Goal: Task Accomplishment & Management: Complete application form

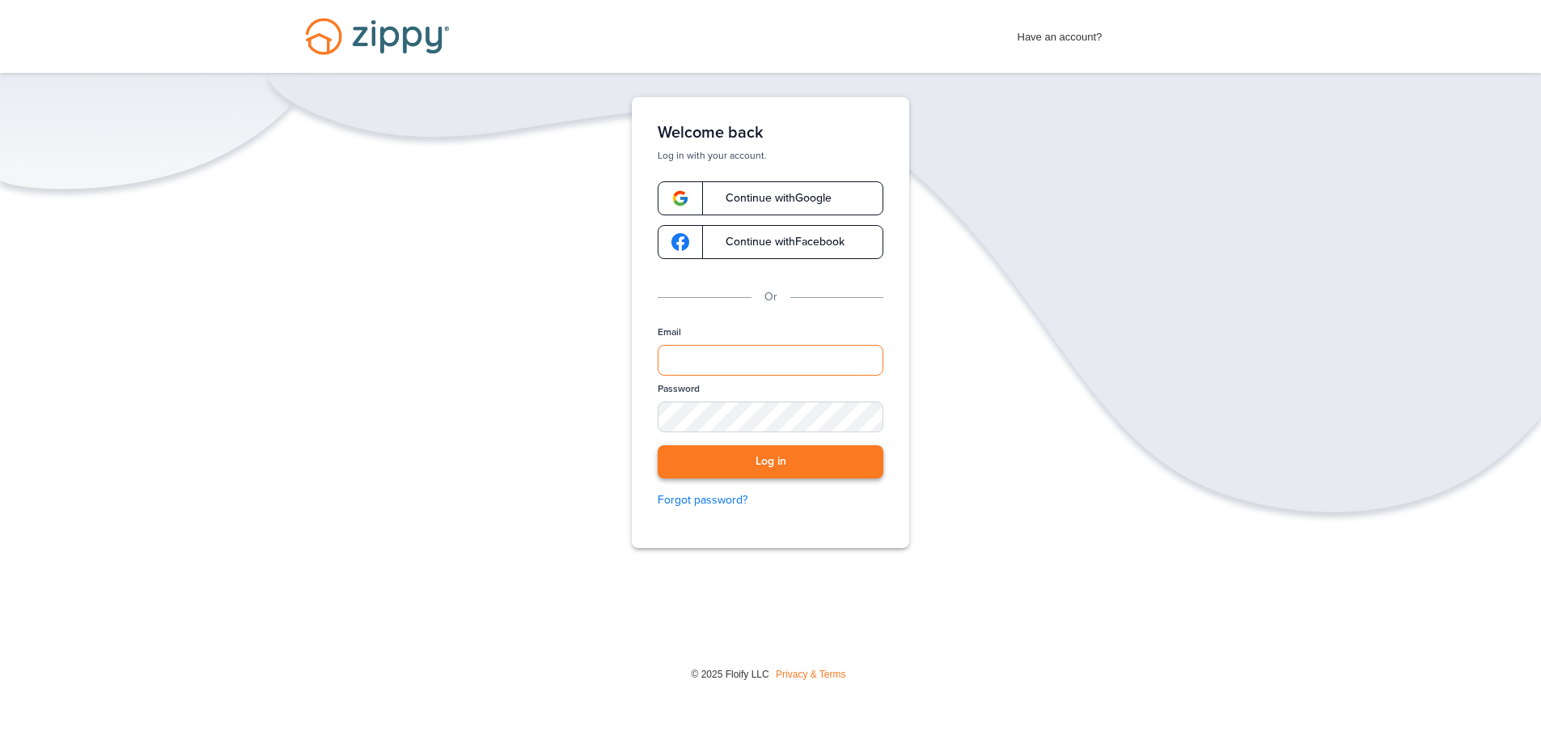
type input "**********"
click at [760, 466] on button "Log in" at bounding box center [771, 461] width 226 height 33
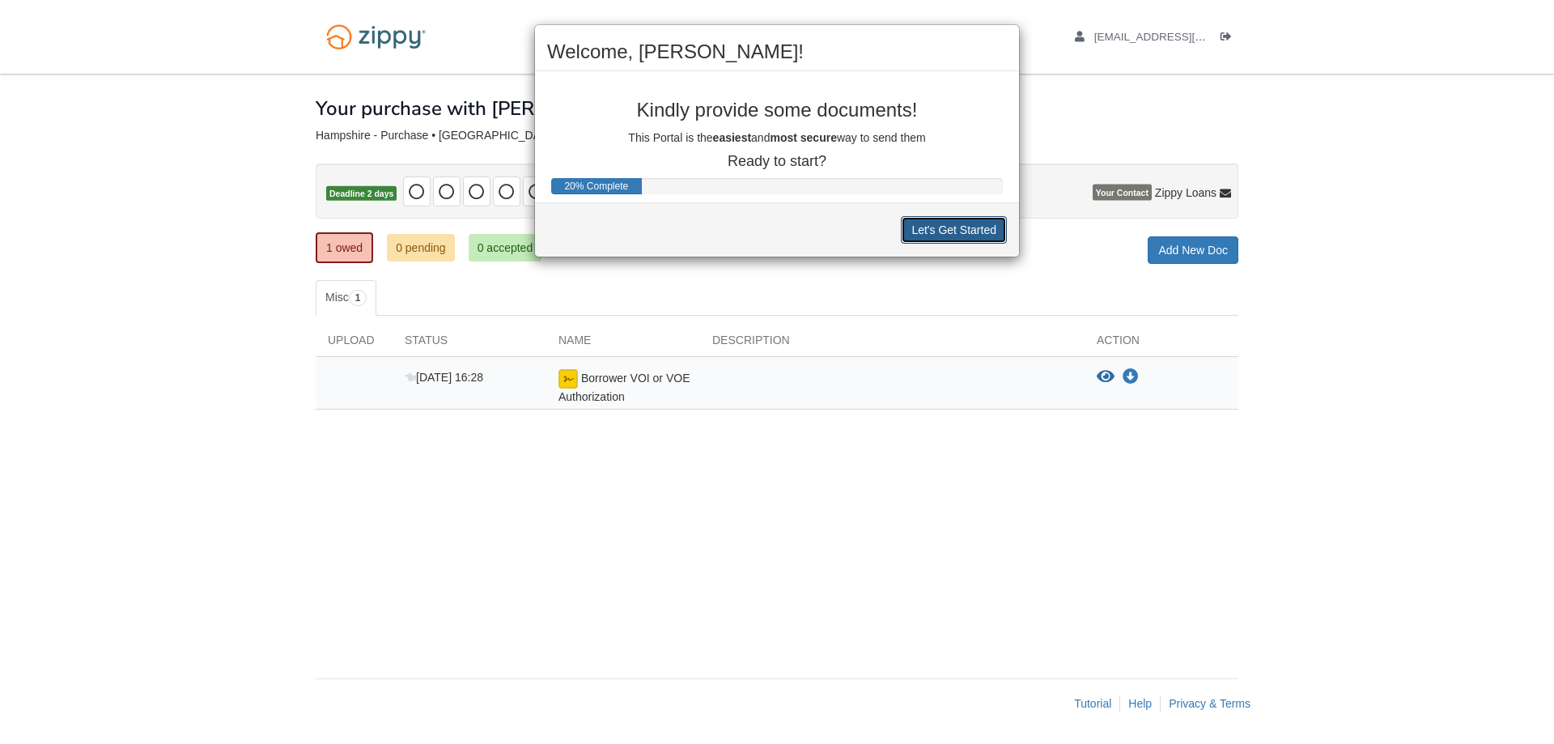
click at [947, 223] on button "Let's Get Started" at bounding box center [954, 230] width 106 height 28
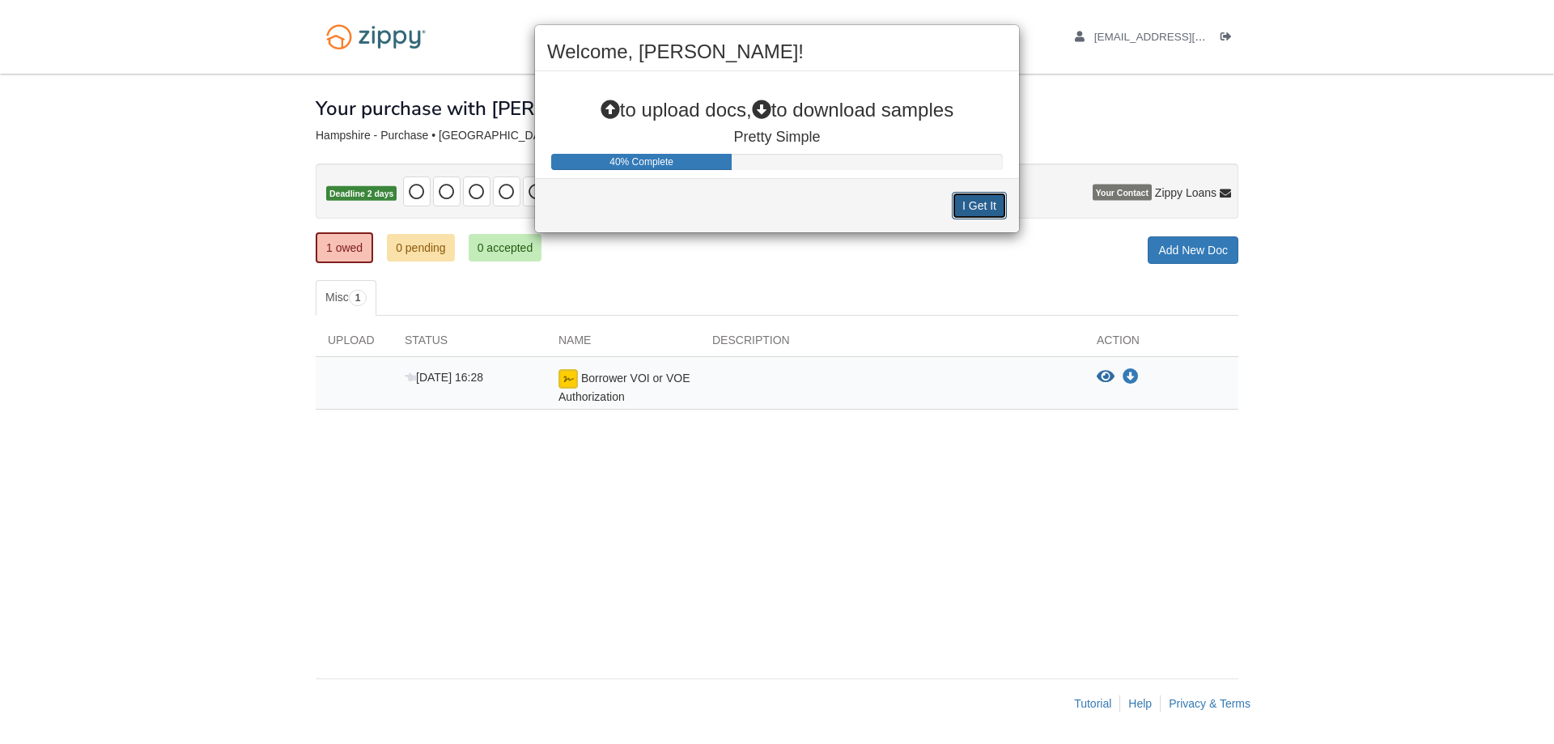
click at [962, 206] on button "I Get It" at bounding box center [979, 206] width 55 height 28
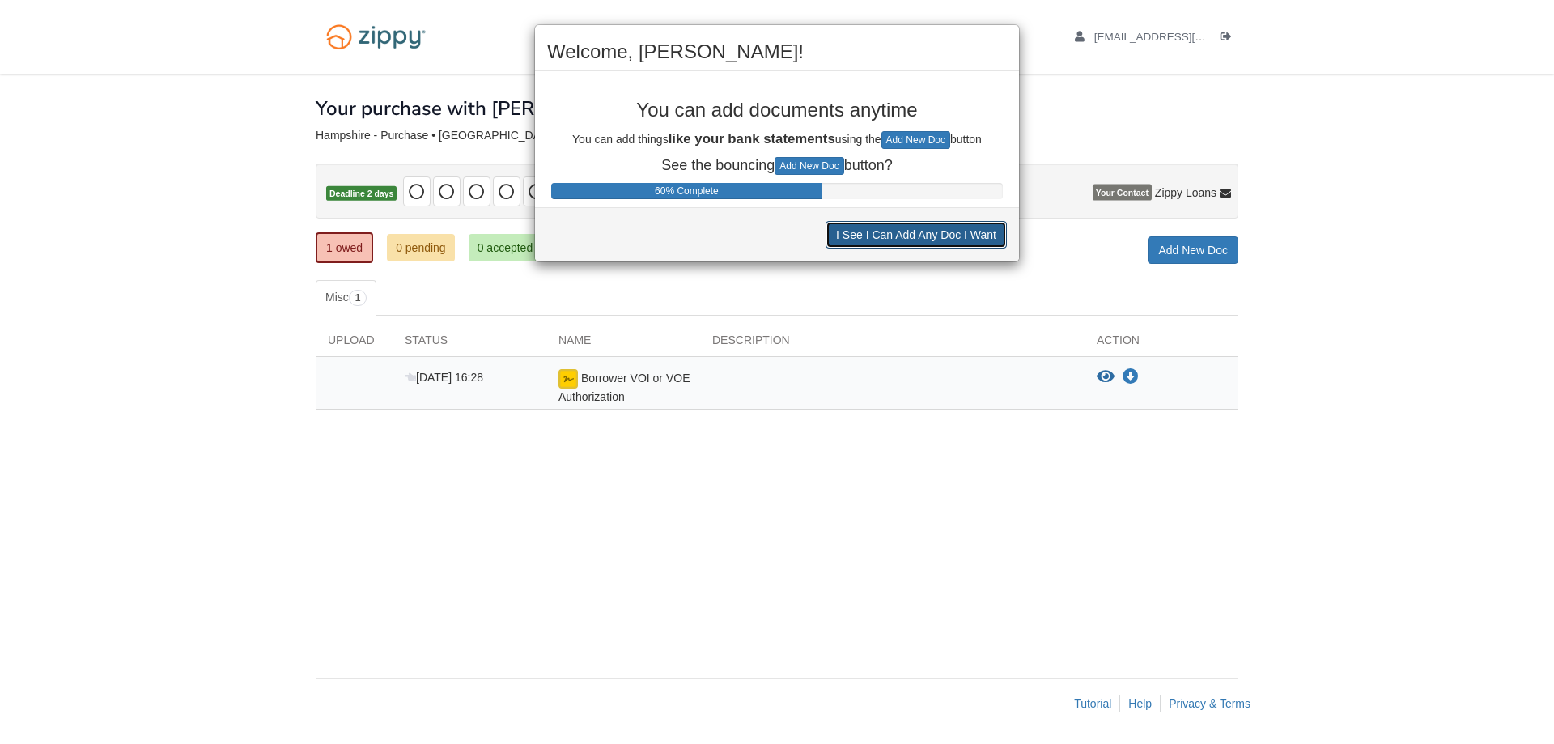
click at [922, 234] on button "I See I Can Add Any Doc I Want" at bounding box center [915, 235] width 181 height 28
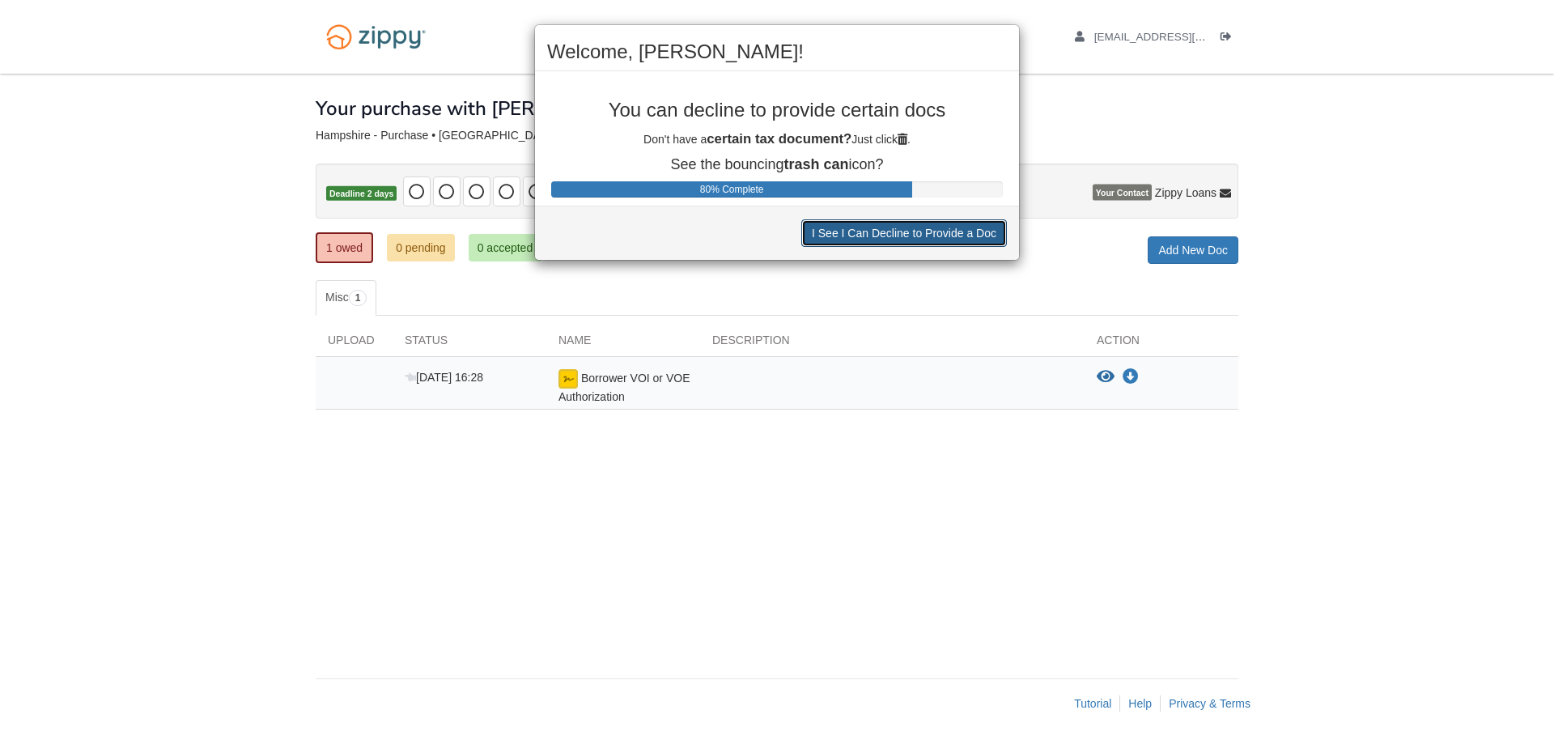
click at [921, 235] on button "I See I Can Decline to Provide a Doc" at bounding box center [904, 233] width 206 height 28
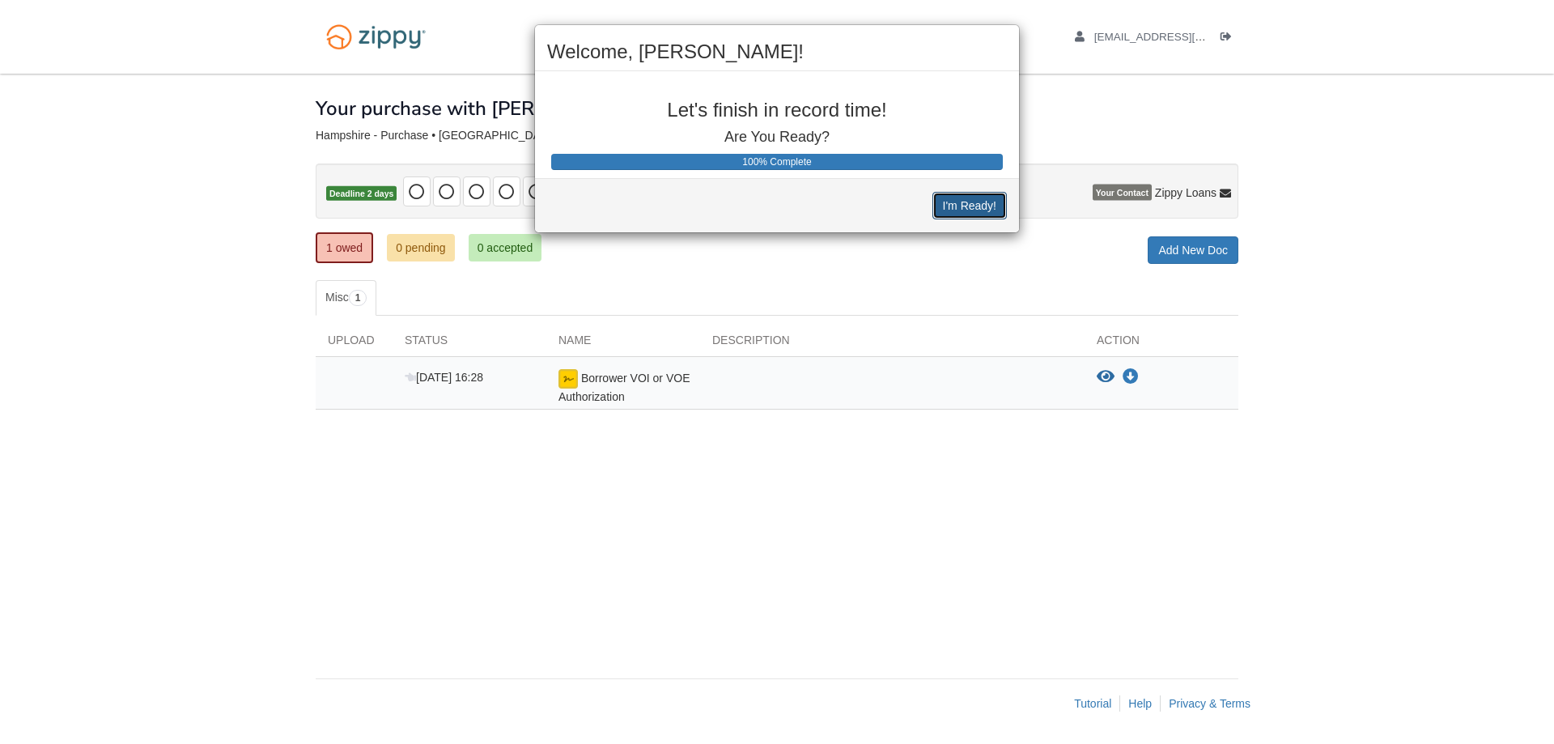
click at [947, 201] on button "I'm Ready!" at bounding box center [969, 206] width 74 height 28
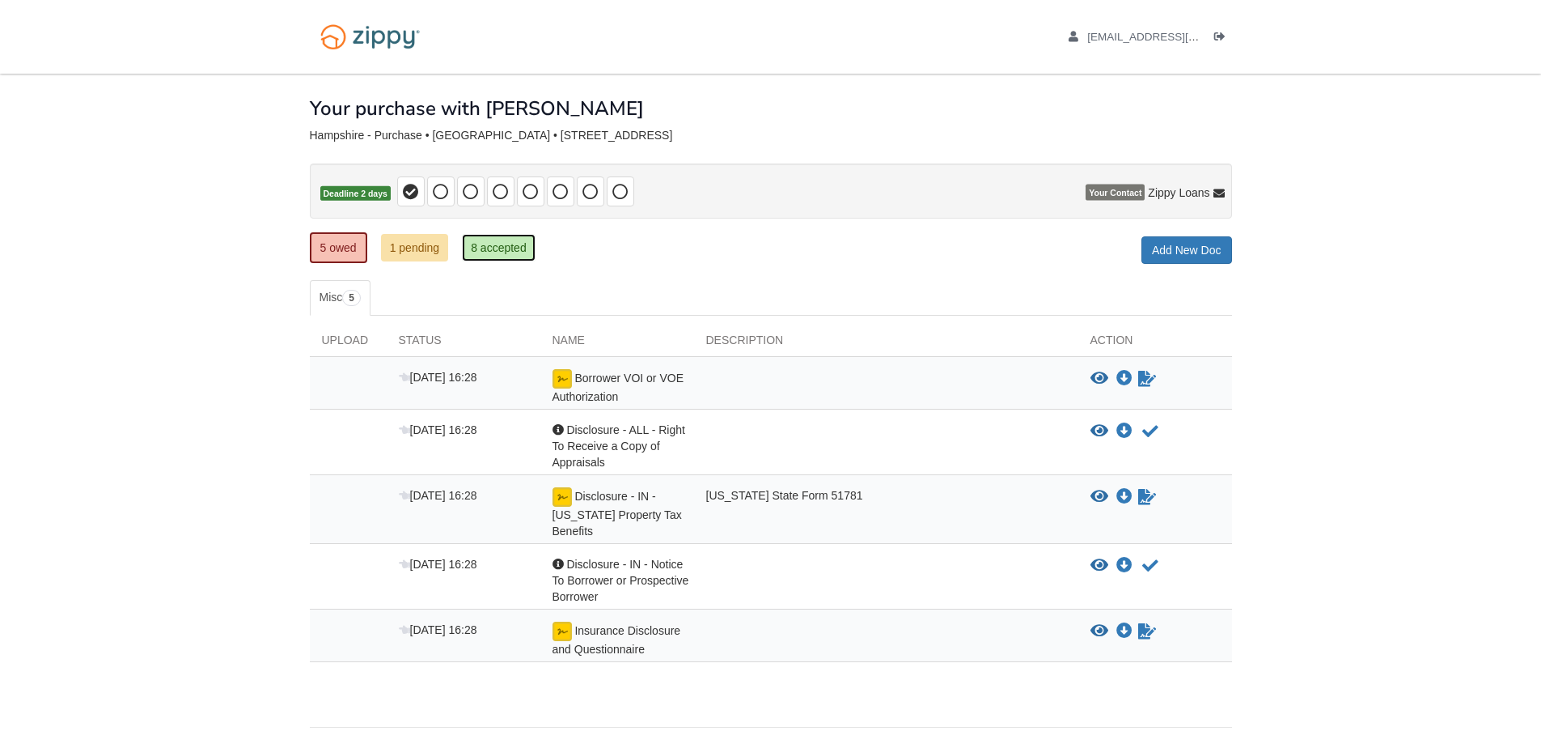
click at [501, 248] on link "8 accepted" at bounding box center [499, 248] width 74 height 28
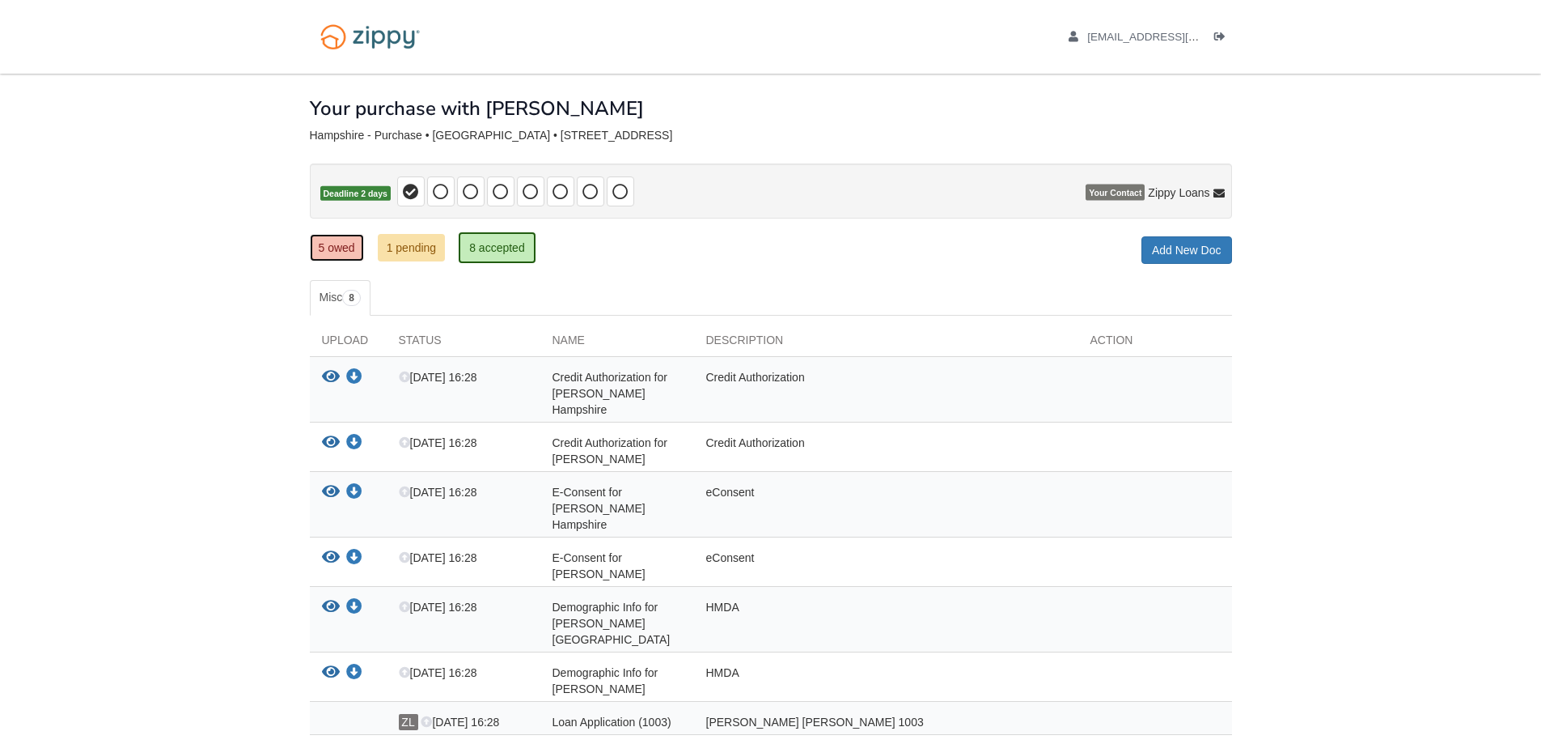
click at [334, 244] on link "5 owed" at bounding box center [337, 248] width 54 height 28
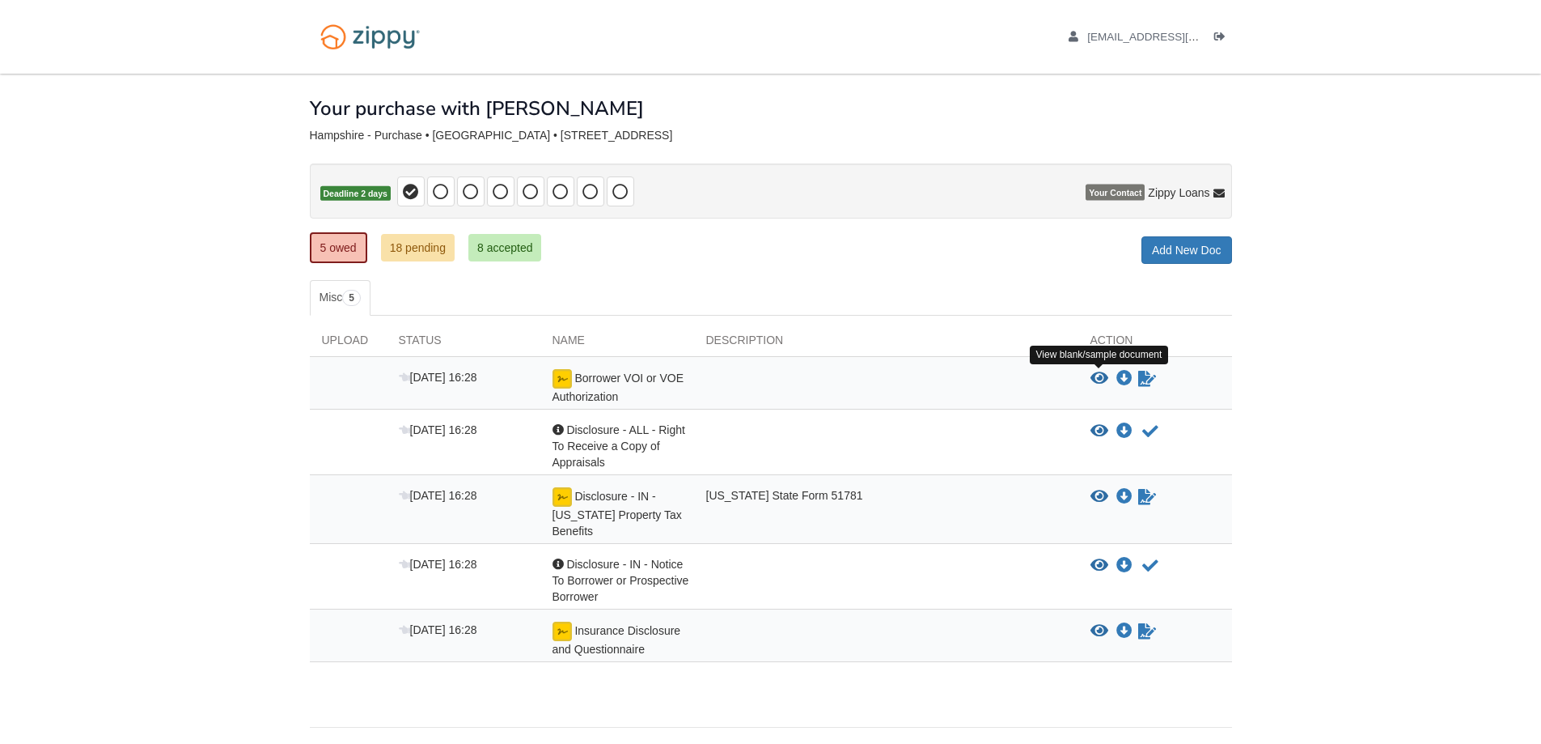
click at [1102, 379] on icon "View Borrower VOI or VOE Authorization" at bounding box center [1100, 379] width 18 height 16
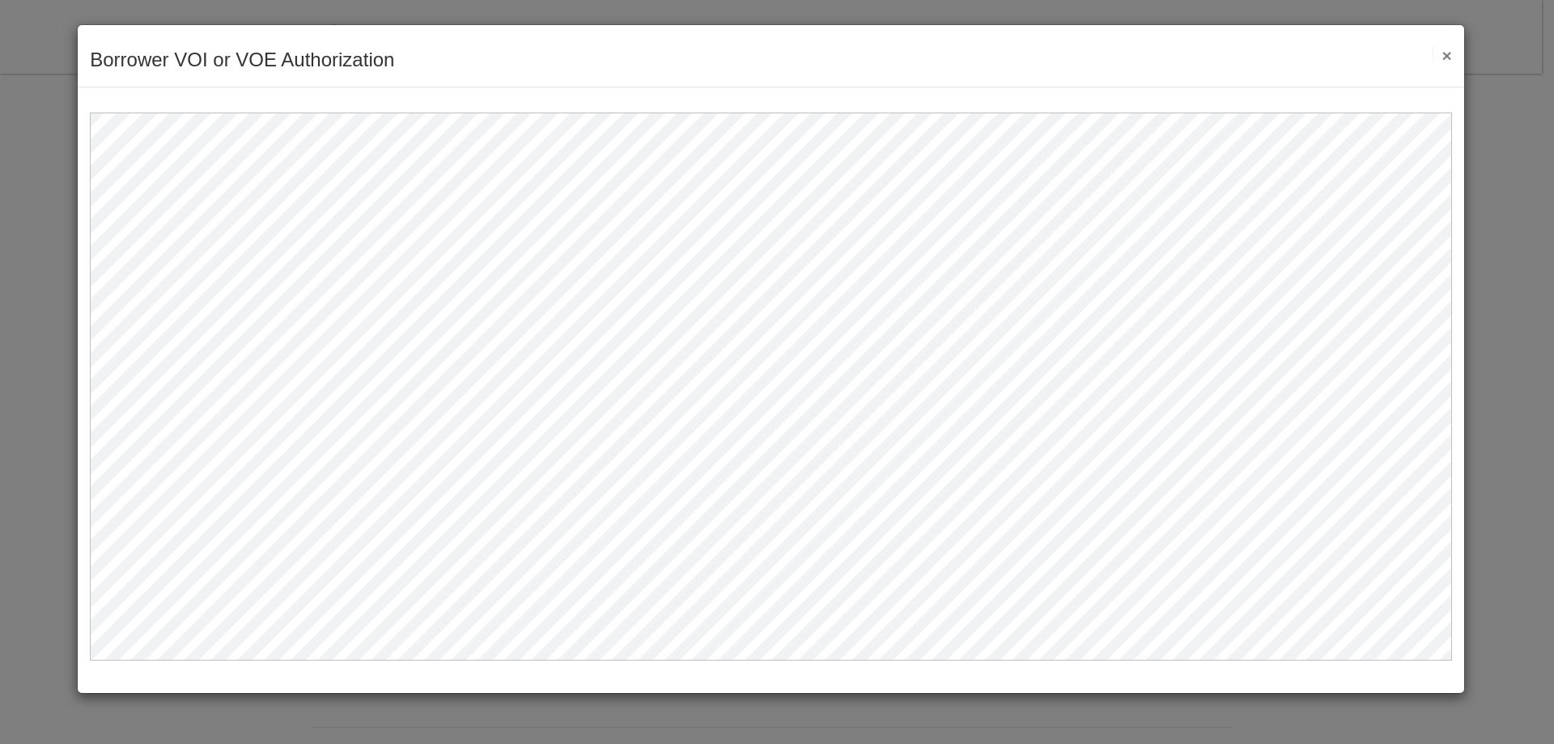
click at [1447, 59] on button "×" at bounding box center [1441, 55] width 19 height 17
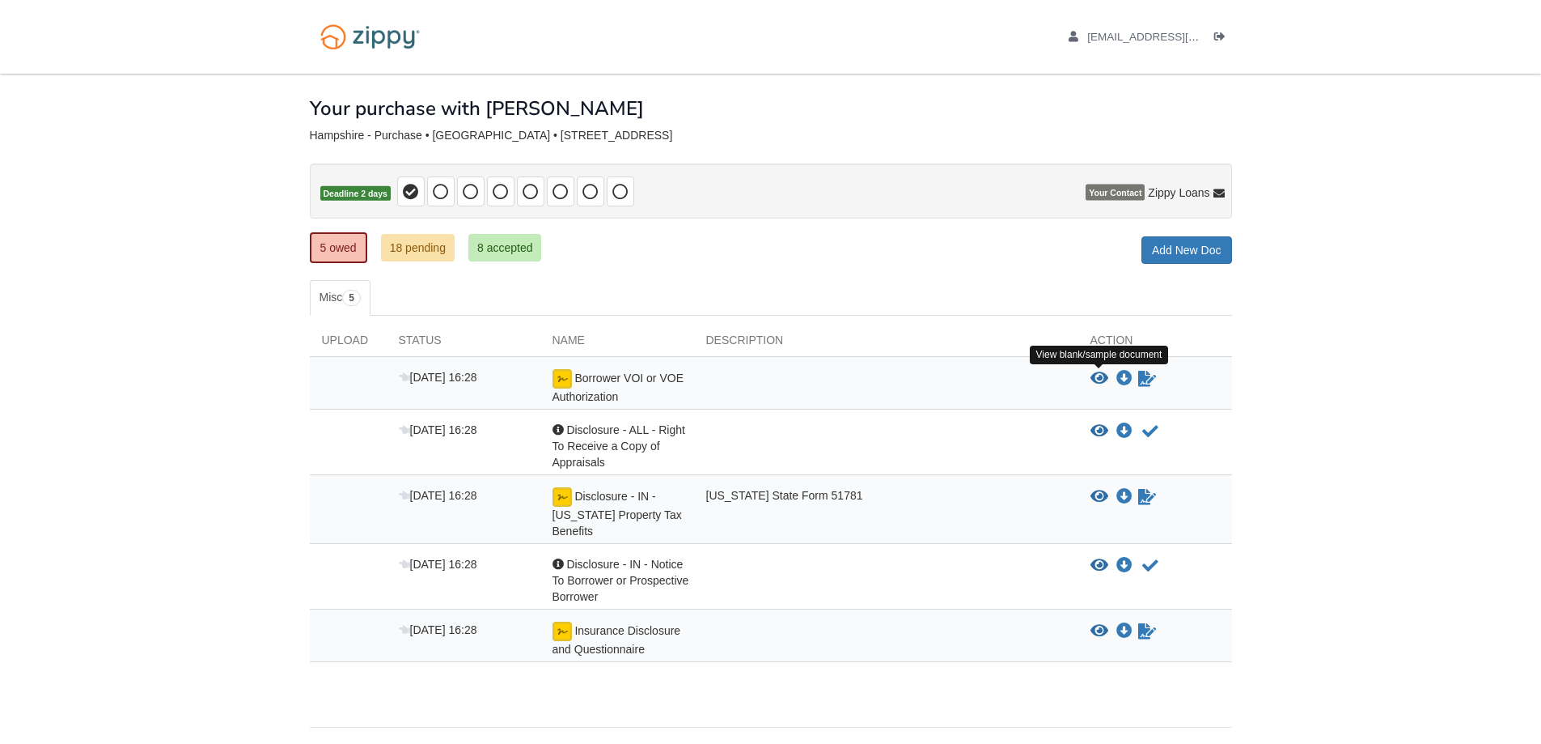
click at [1098, 379] on icon "View Borrower VOI or VOE Authorization" at bounding box center [1100, 379] width 18 height 16
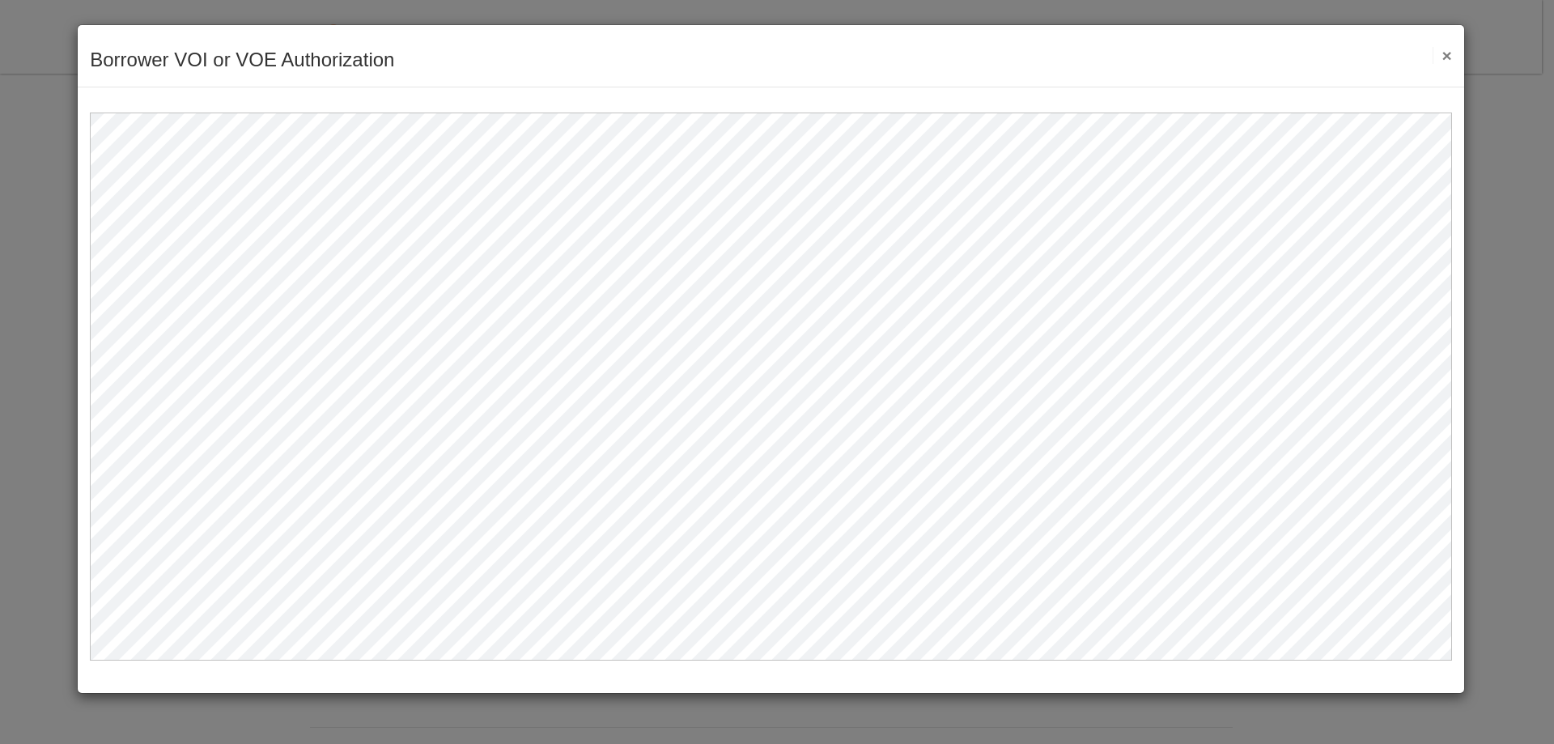
drag, startPoint x: 1440, startPoint y: 47, endPoint x: 1448, endPoint y: 45, distance: 8.4
click at [1448, 45] on div "Borrower VOI or VOE Authorization Save Cancel Previous Document Next Document ×" at bounding box center [771, 56] width 1386 height 62
click at [1447, 55] on button "×" at bounding box center [1441, 55] width 19 height 17
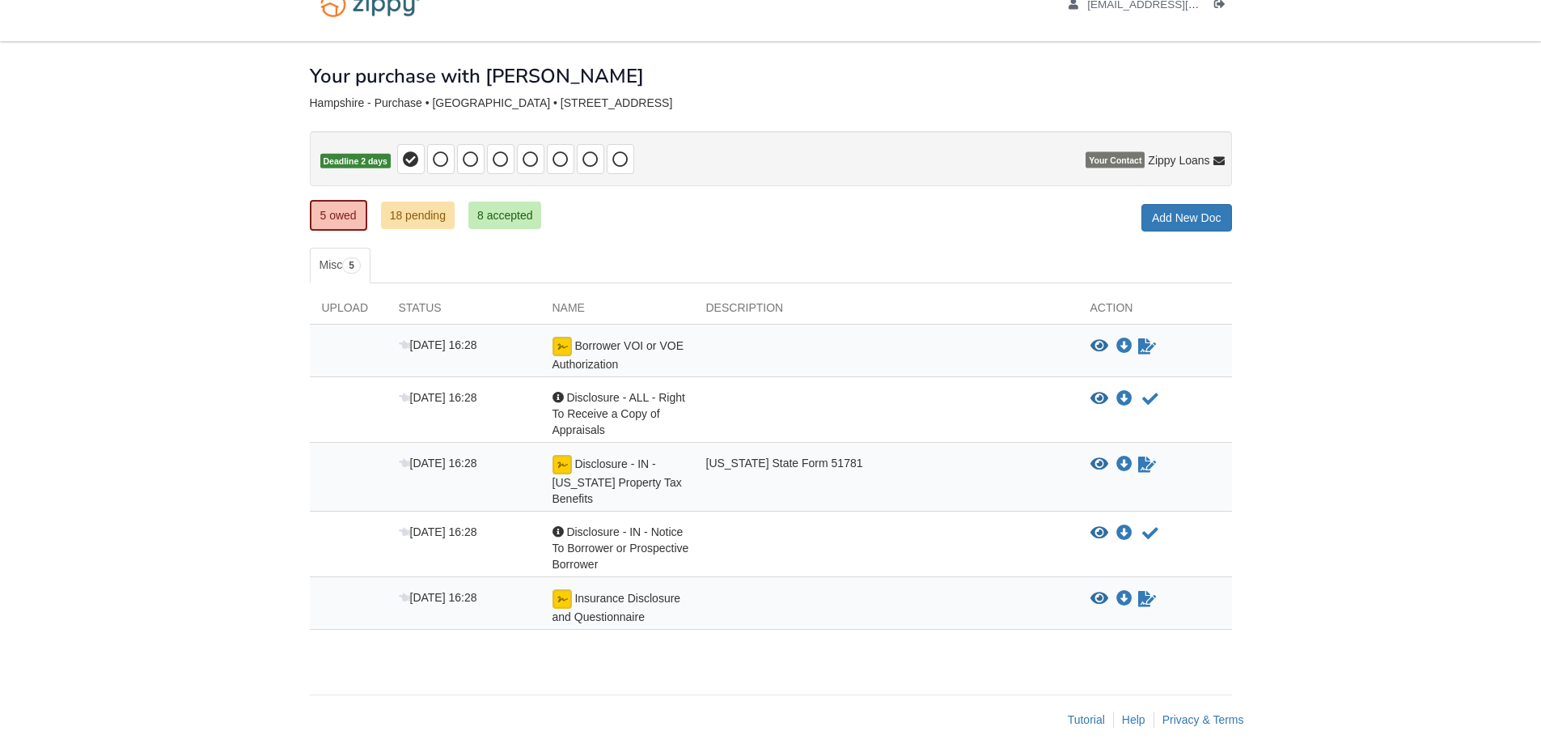
scroll to position [49, 0]
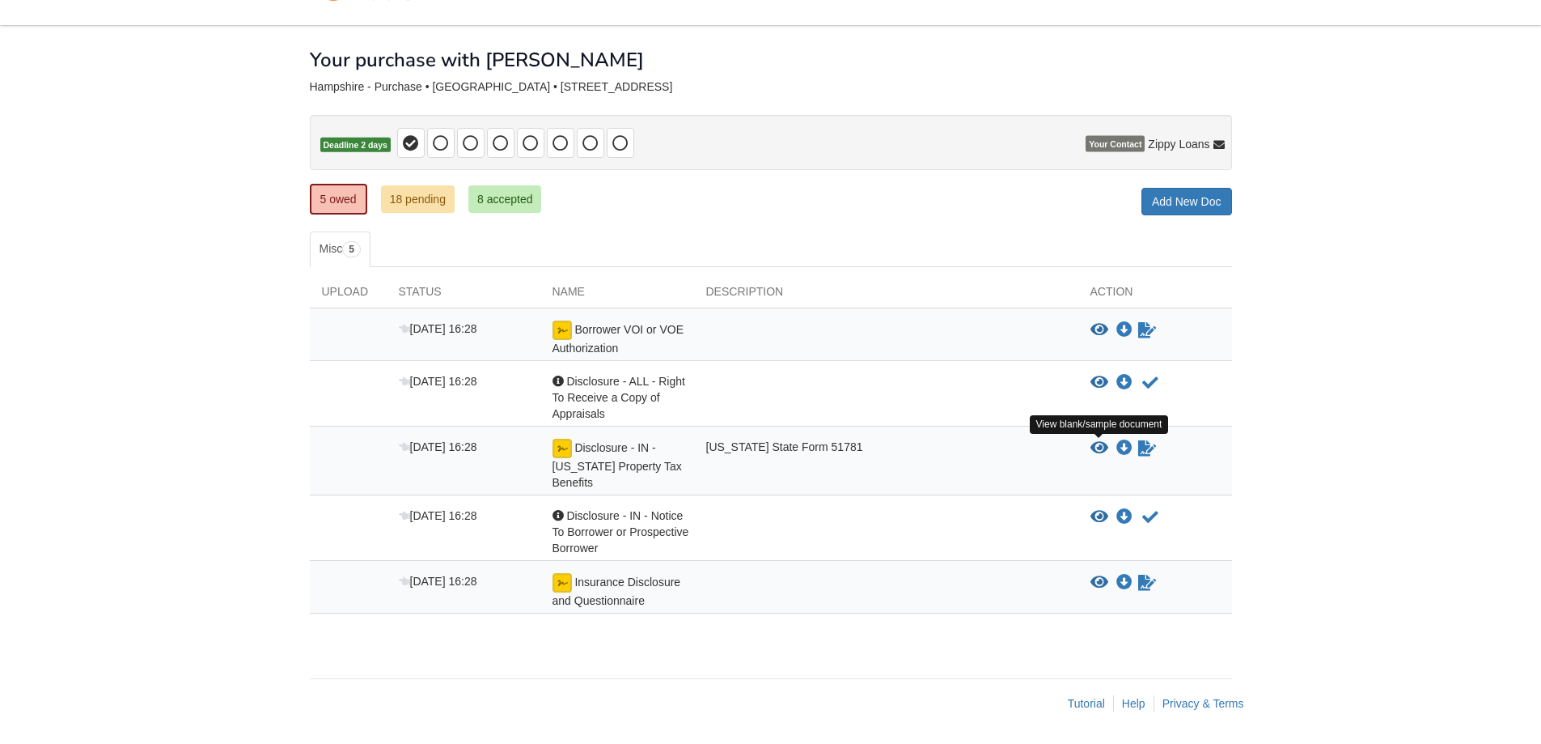
click at [1100, 447] on icon "View Disclosure - IN - Indiana Property Tax Benefits" at bounding box center [1100, 448] width 18 height 16
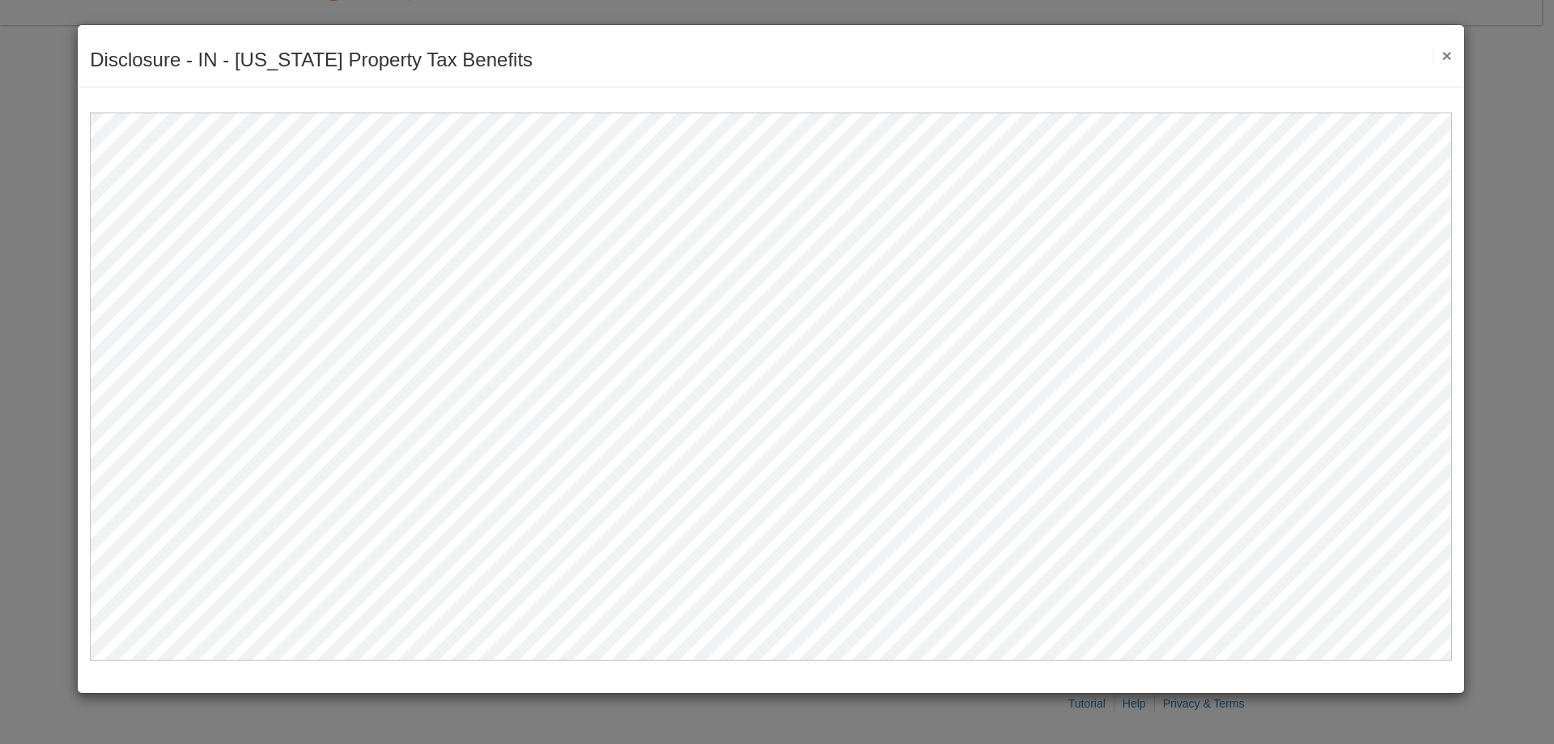
click at [1444, 51] on button "×" at bounding box center [1441, 55] width 19 height 17
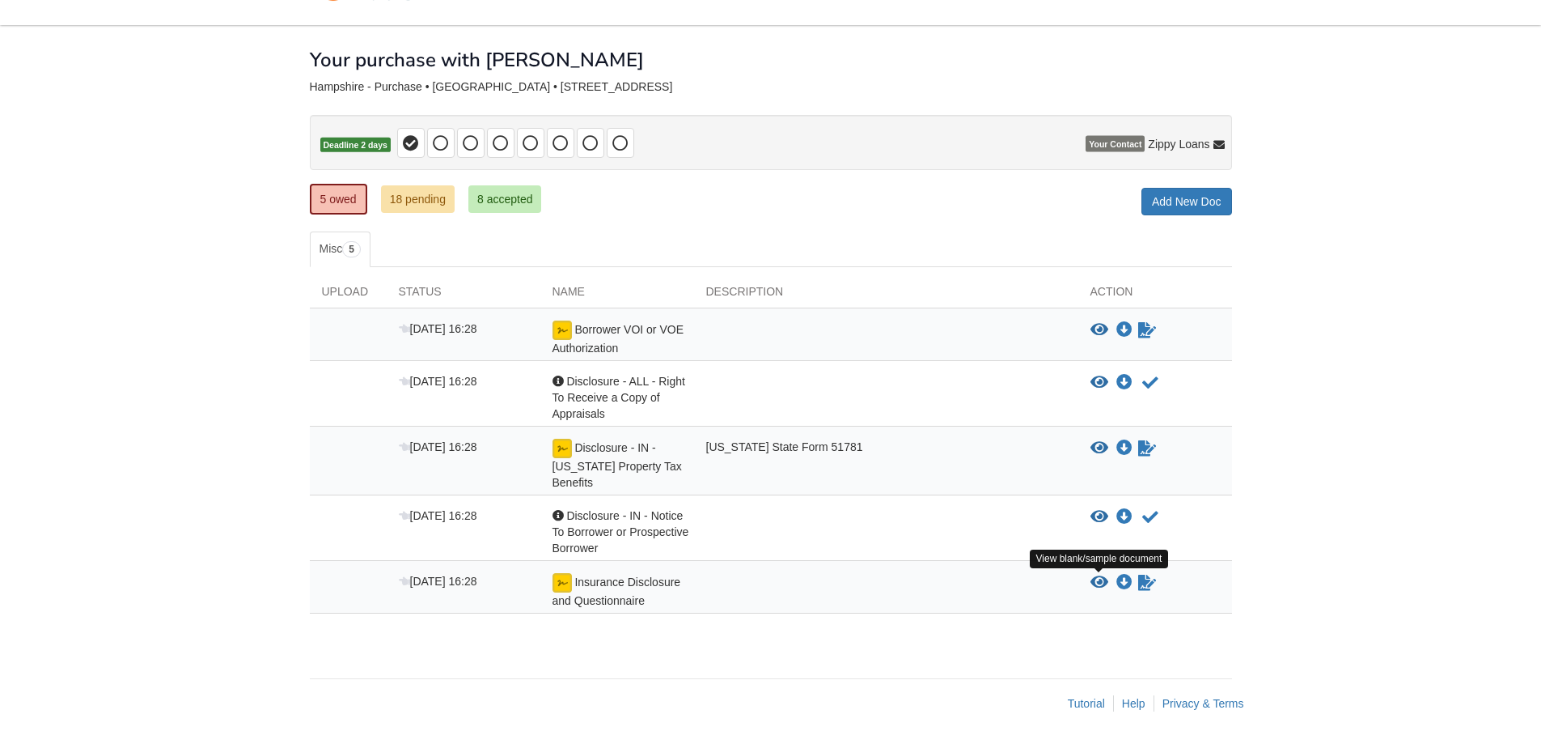
click at [1101, 578] on icon "View Insurance Disclosure and Questionnaire" at bounding box center [1100, 583] width 18 height 16
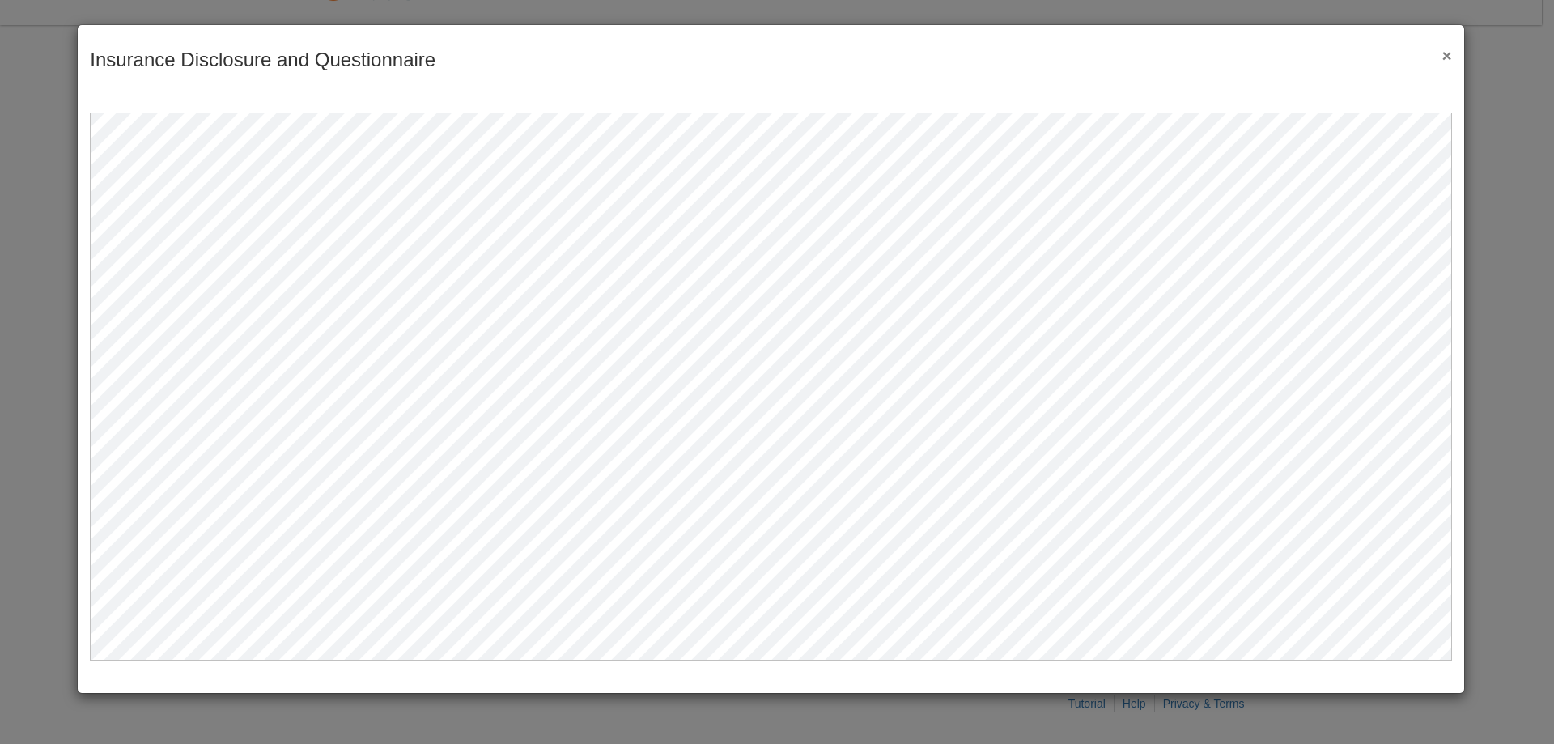
click at [1447, 55] on button "×" at bounding box center [1441, 55] width 19 height 17
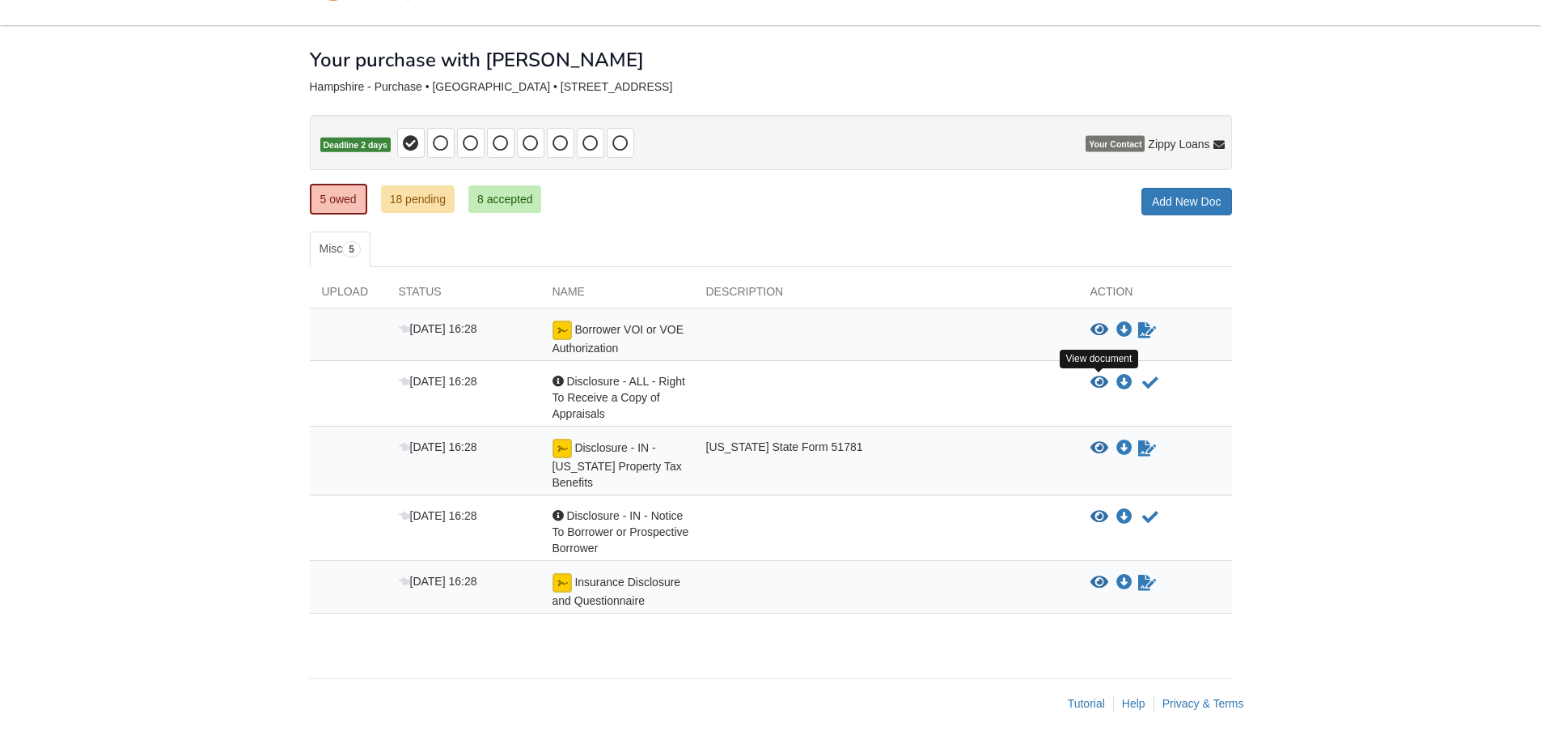
click at [1103, 382] on icon "View Disclosure - ALL - Right To Receive a Copy of Appraisals" at bounding box center [1100, 383] width 18 height 16
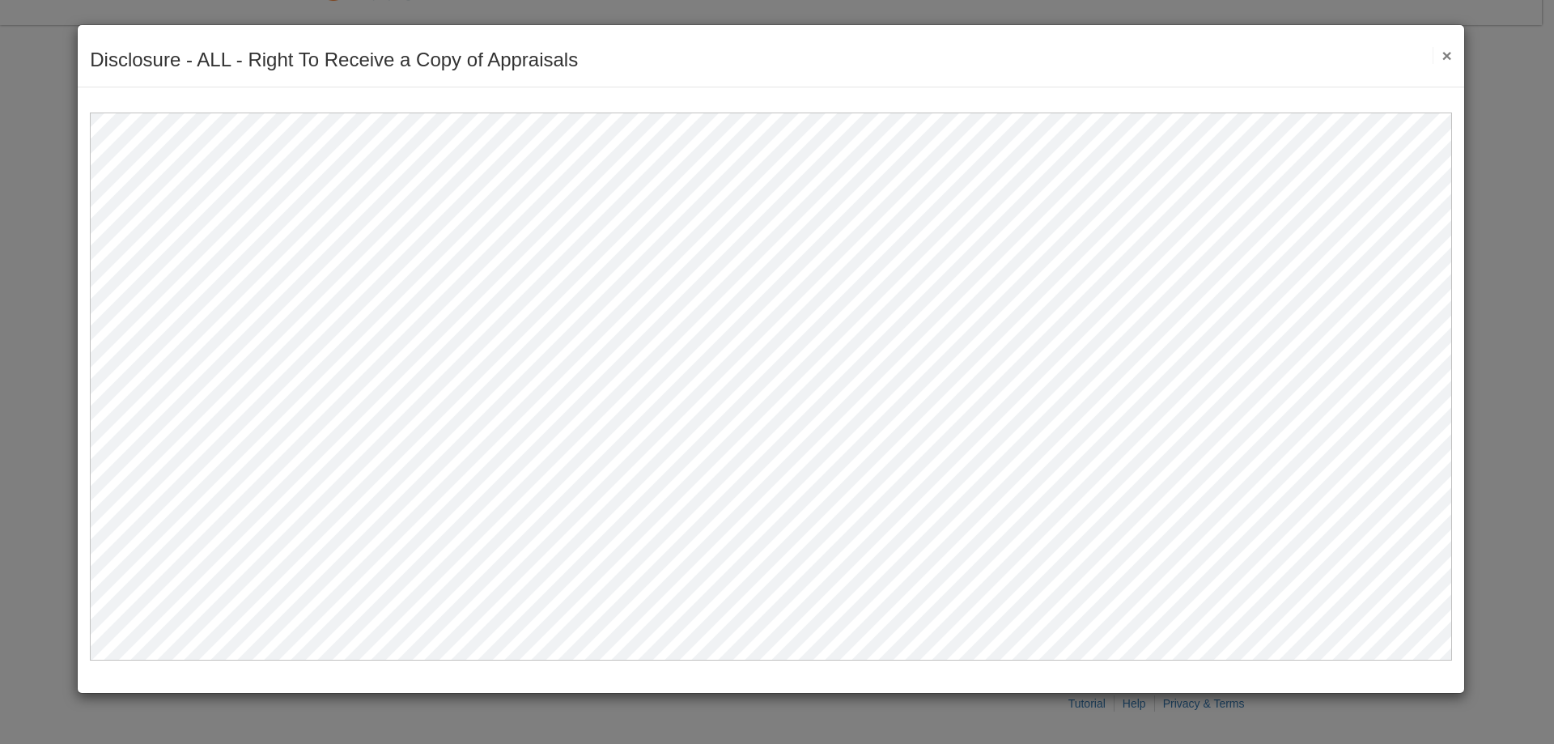
click at [1443, 52] on button "×" at bounding box center [1441, 55] width 19 height 17
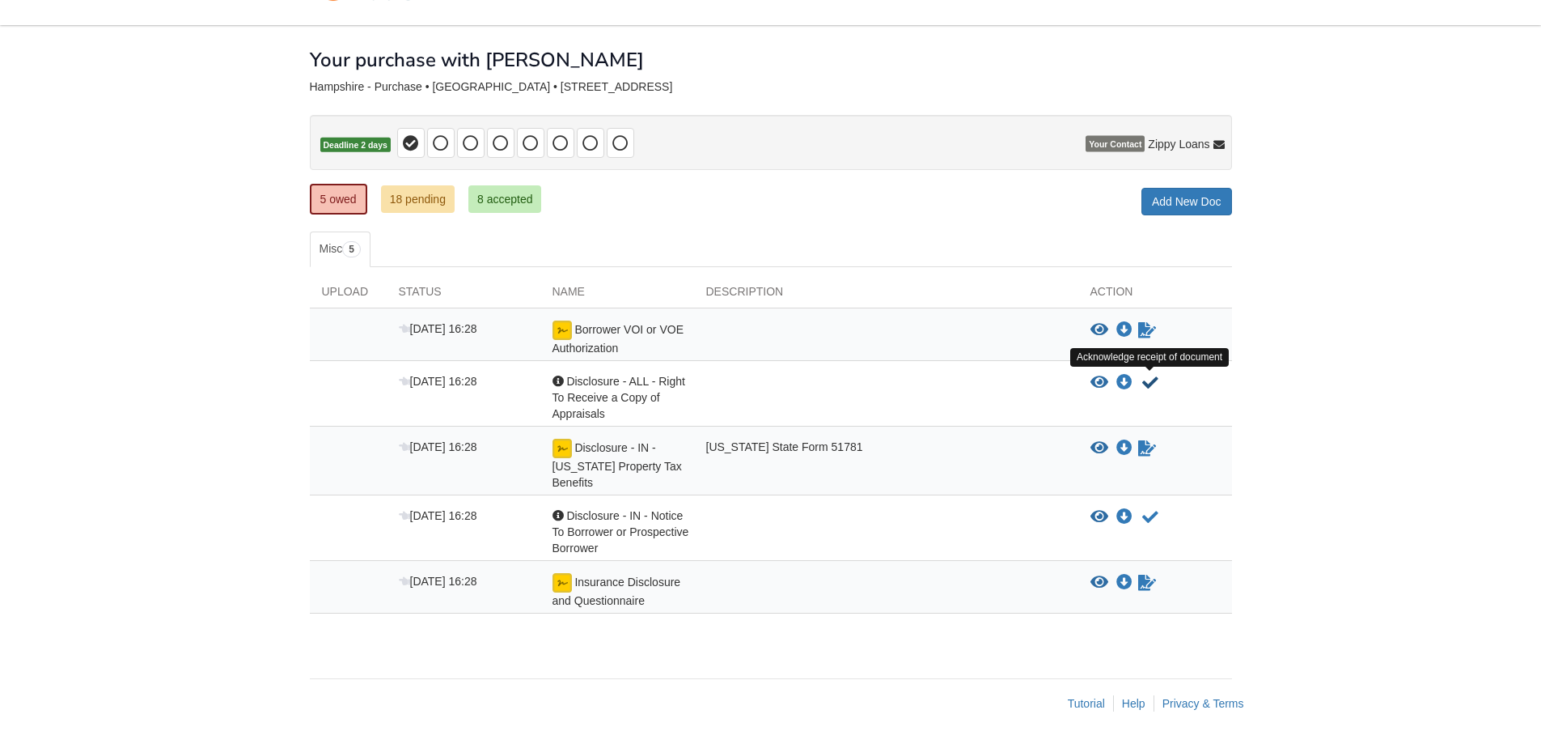
click at [1149, 384] on icon "Acknowledge receipt of document" at bounding box center [1151, 383] width 16 height 16
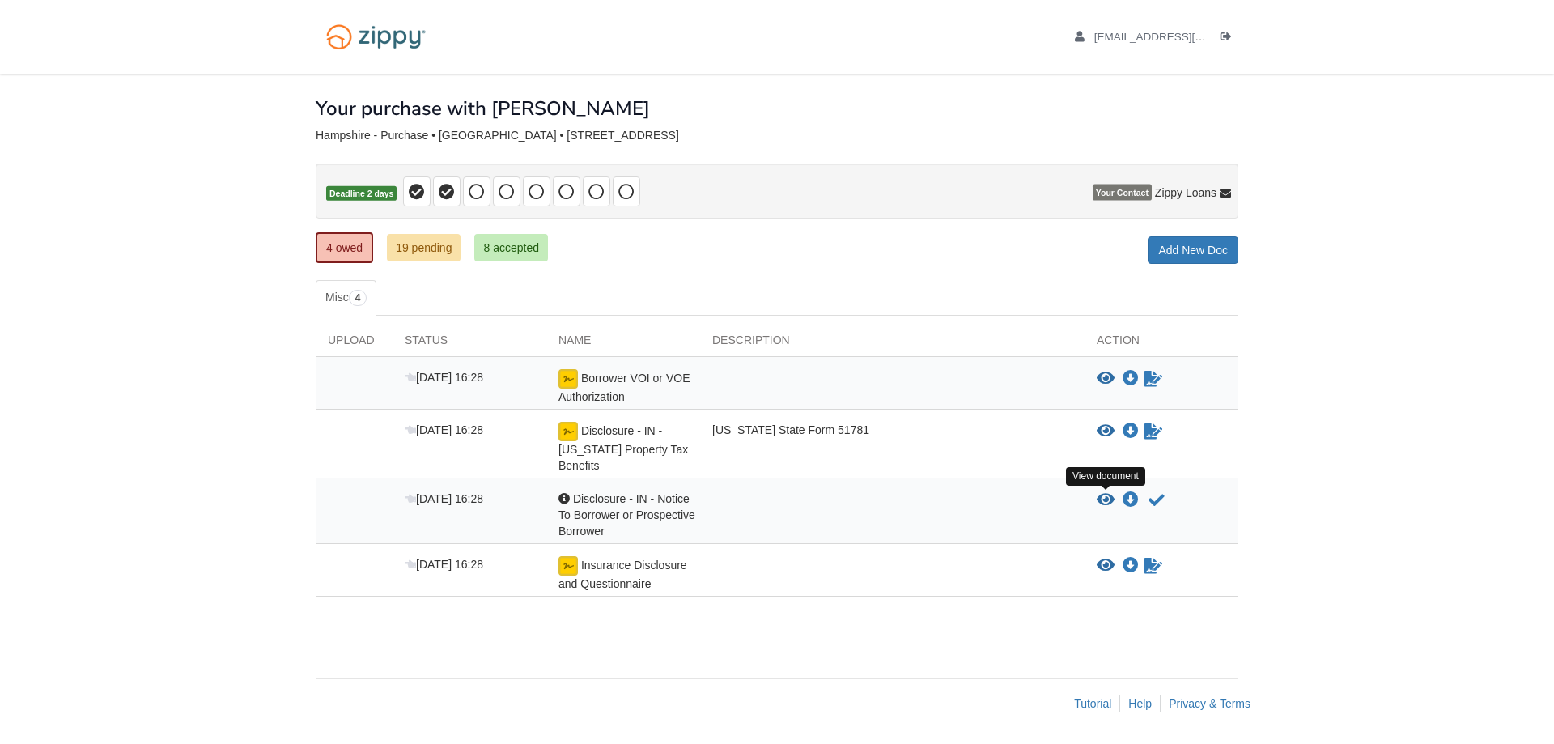
click at [1103, 504] on icon "View Disclosure - IN - Notice To Borrower or Prospective Borrower" at bounding box center [1105, 500] width 18 height 16
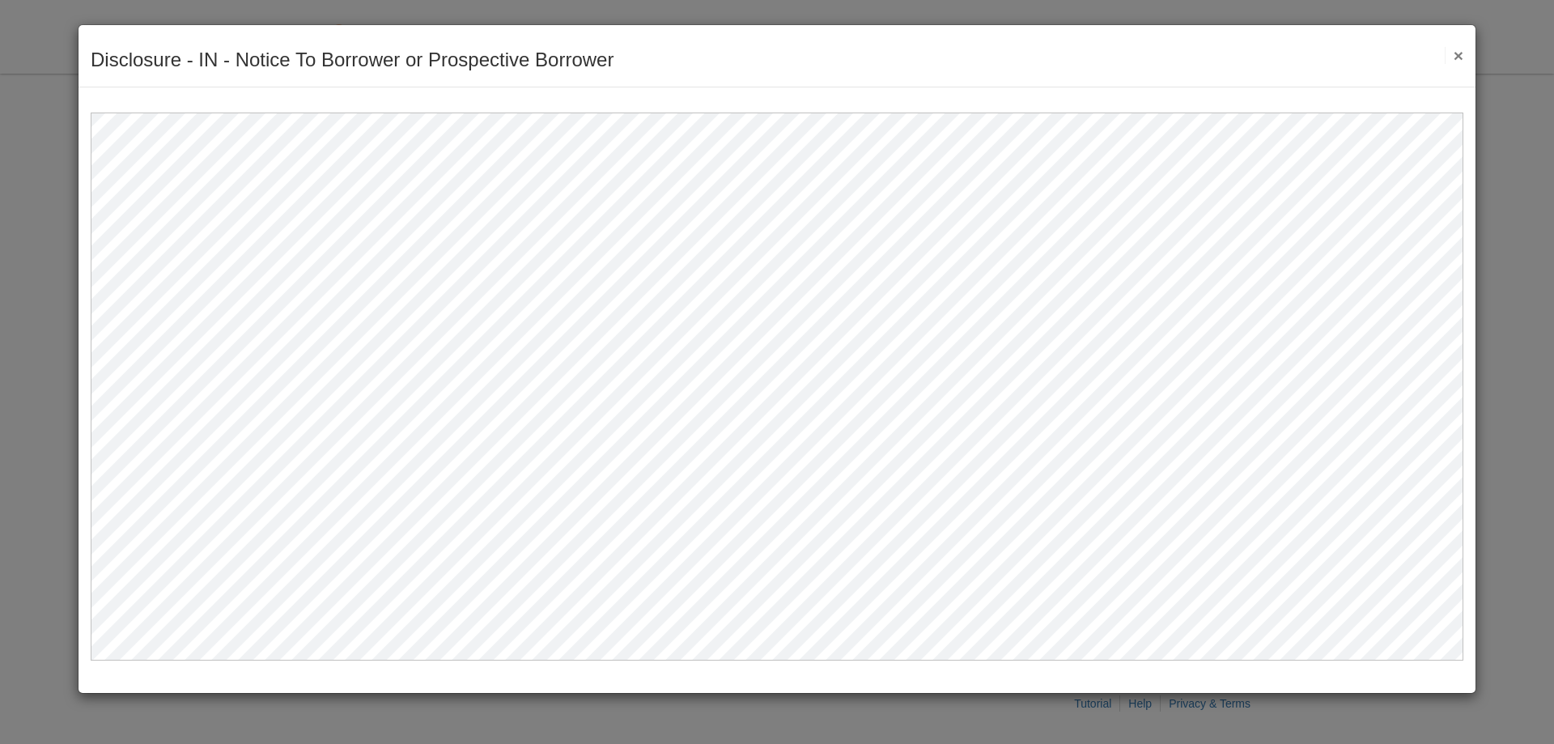
click at [1456, 53] on button "×" at bounding box center [1453, 55] width 19 height 17
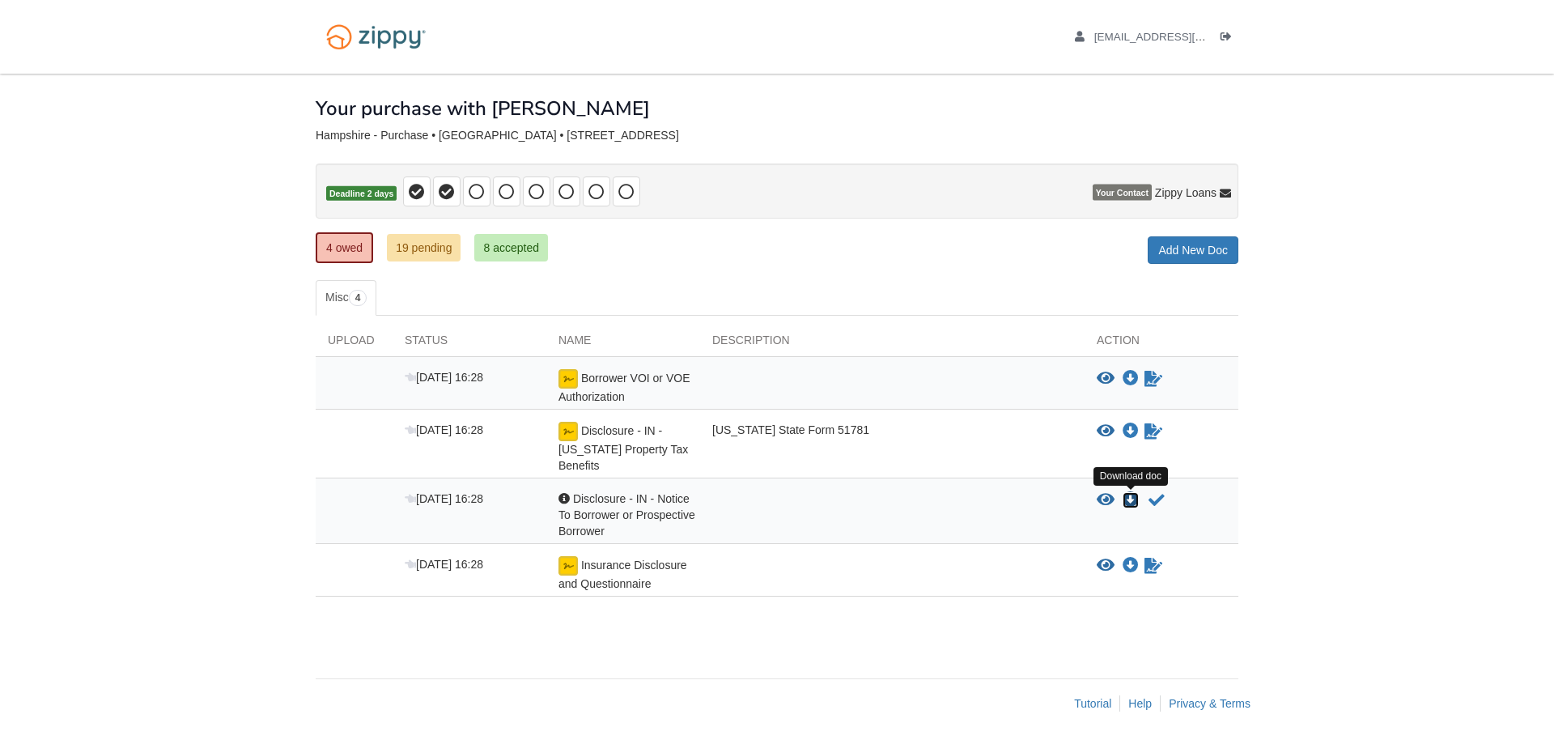
click at [1132, 498] on icon "Download Disclosure - IN - Notice To Borrower or Prospective Borrower" at bounding box center [1130, 500] width 16 height 16
click at [435, 254] on link "19 pending" at bounding box center [424, 248] width 74 height 28
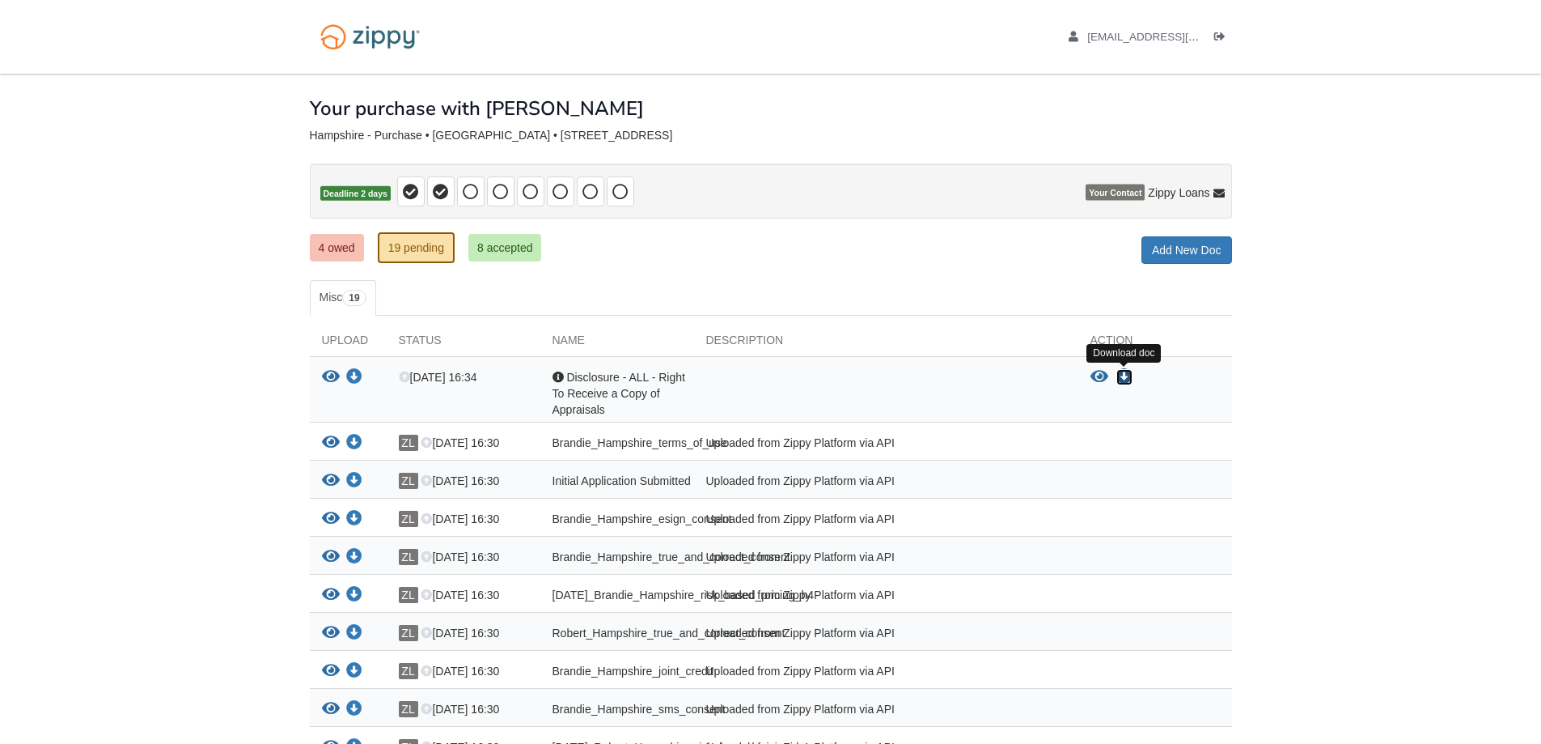
click at [1124, 371] on icon "Download Disclosure - ALL - Right To Receive a Copy of Appraisals" at bounding box center [1125, 377] width 16 height 16
click at [1095, 375] on icon "View Disclosure - ALL - Right To Receive a Copy of Appraisals" at bounding box center [1100, 377] width 18 height 16
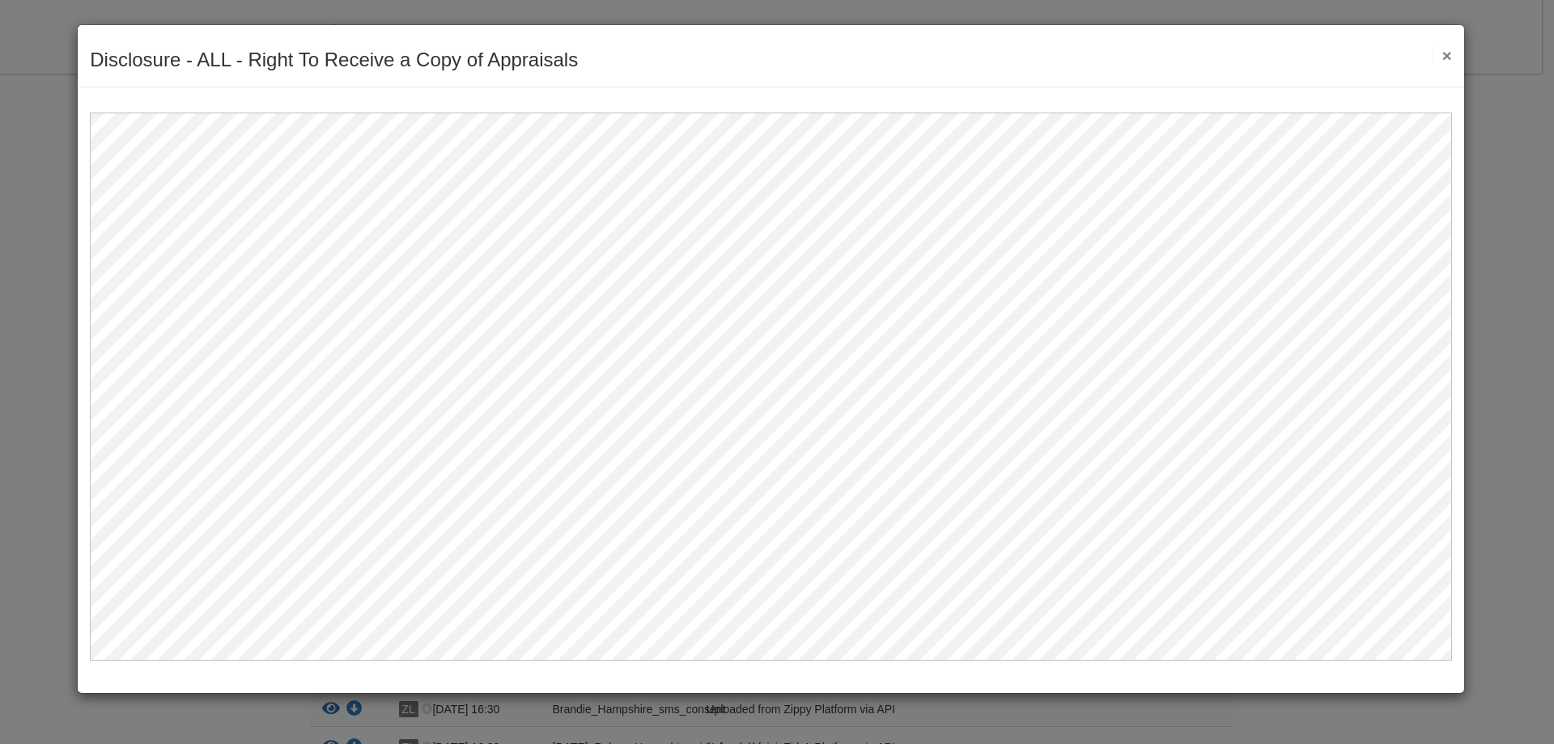
click at [1445, 57] on button "×" at bounding box center [1441, 55] width 19 height 17
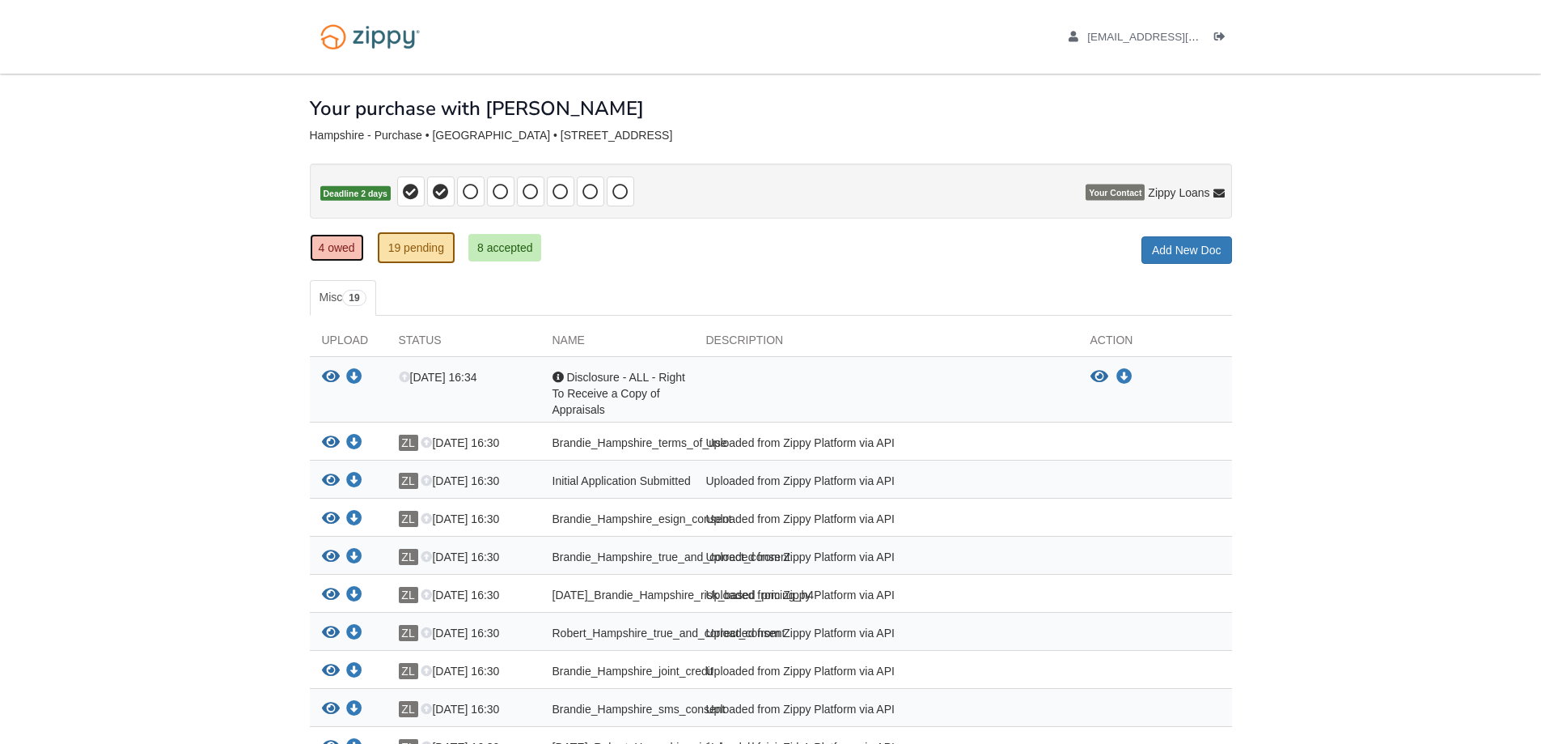
click at [332, 243] on link "4 owed" at bounding box center [337, 248] width 54 height 28
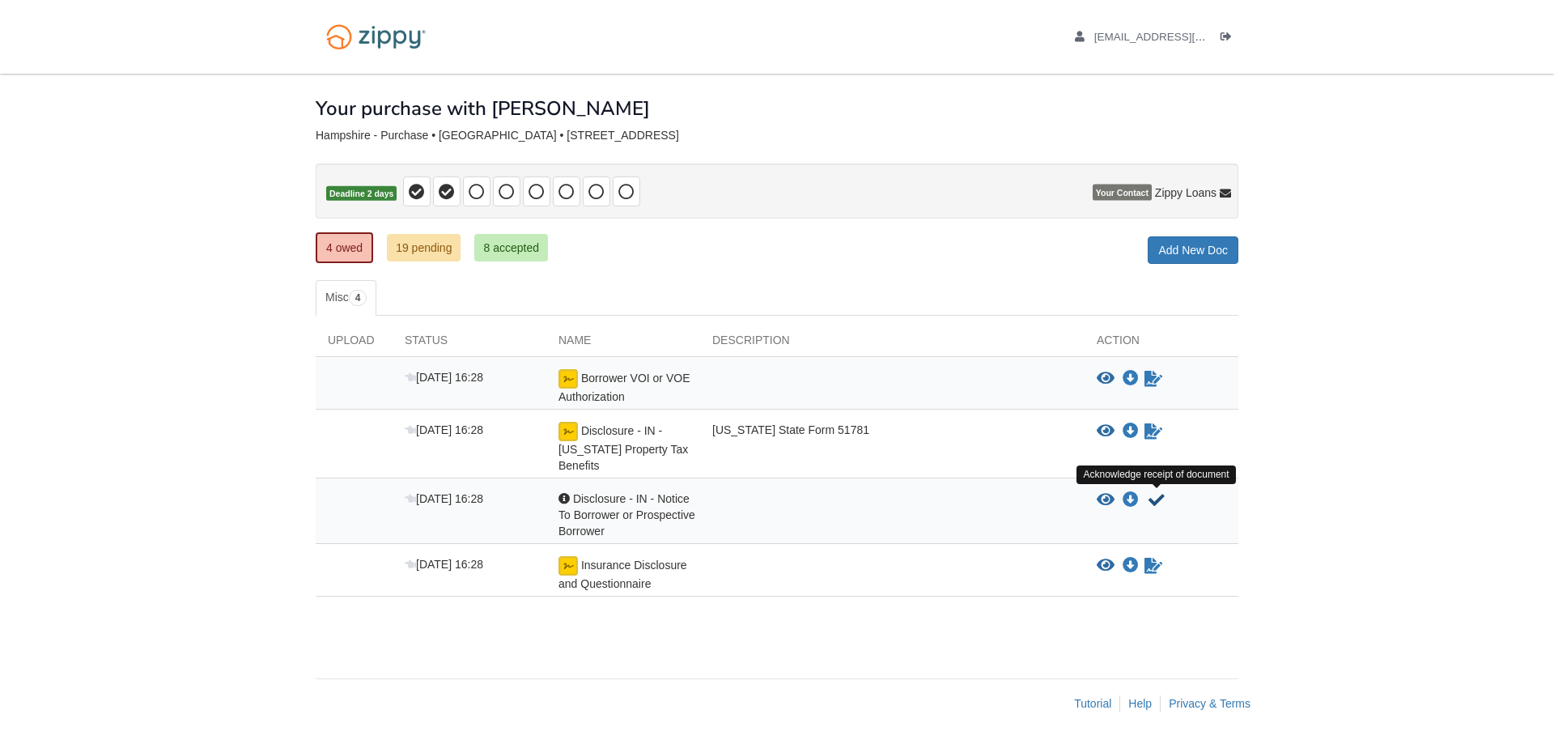
click at [1157, 498] on icon "Acknowledge receipt of document" at bounding box center [1156, 500] width 16 height 16
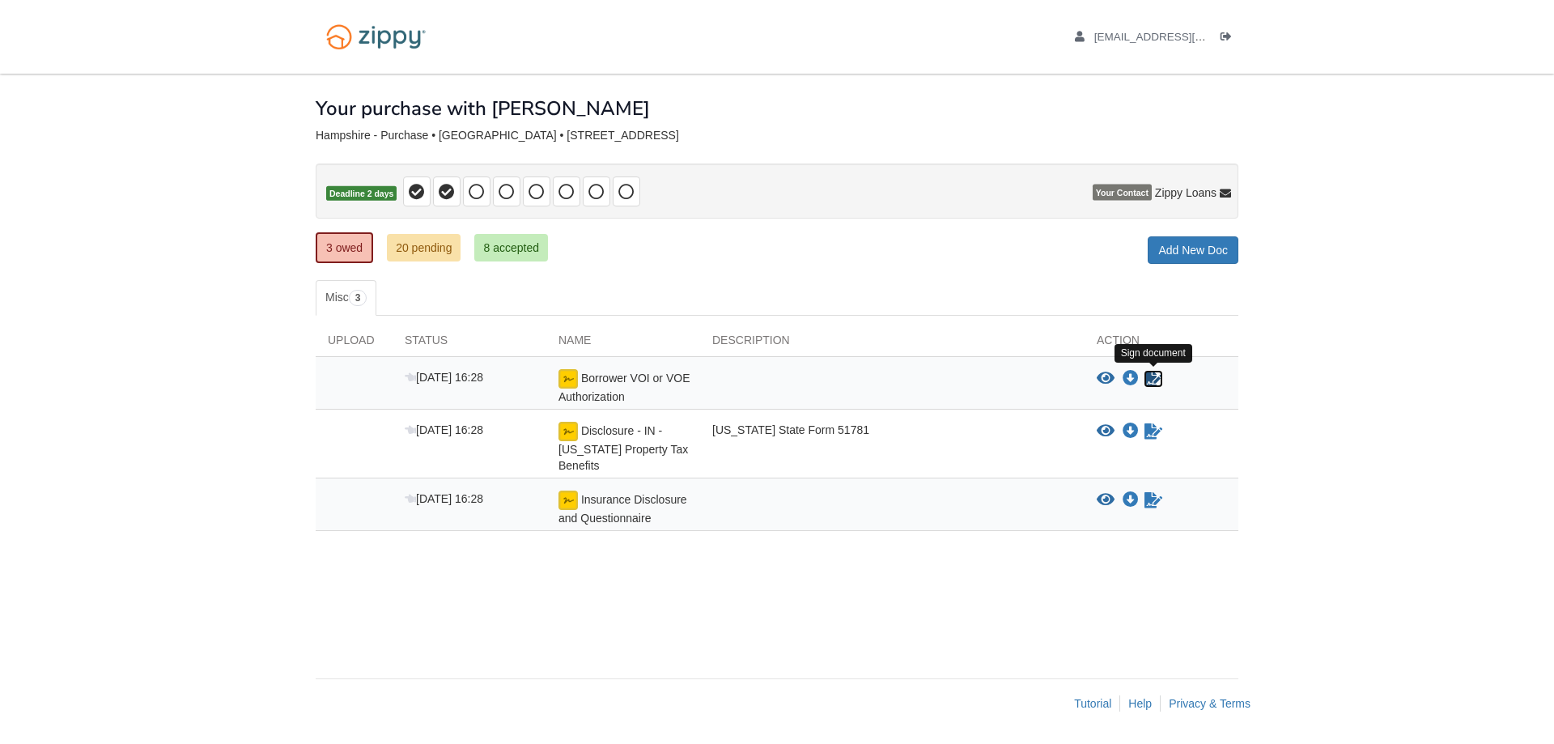
click at [1149, 377] on icon "Sign Form" at bounding box center [1153, 379] width 18 height 16
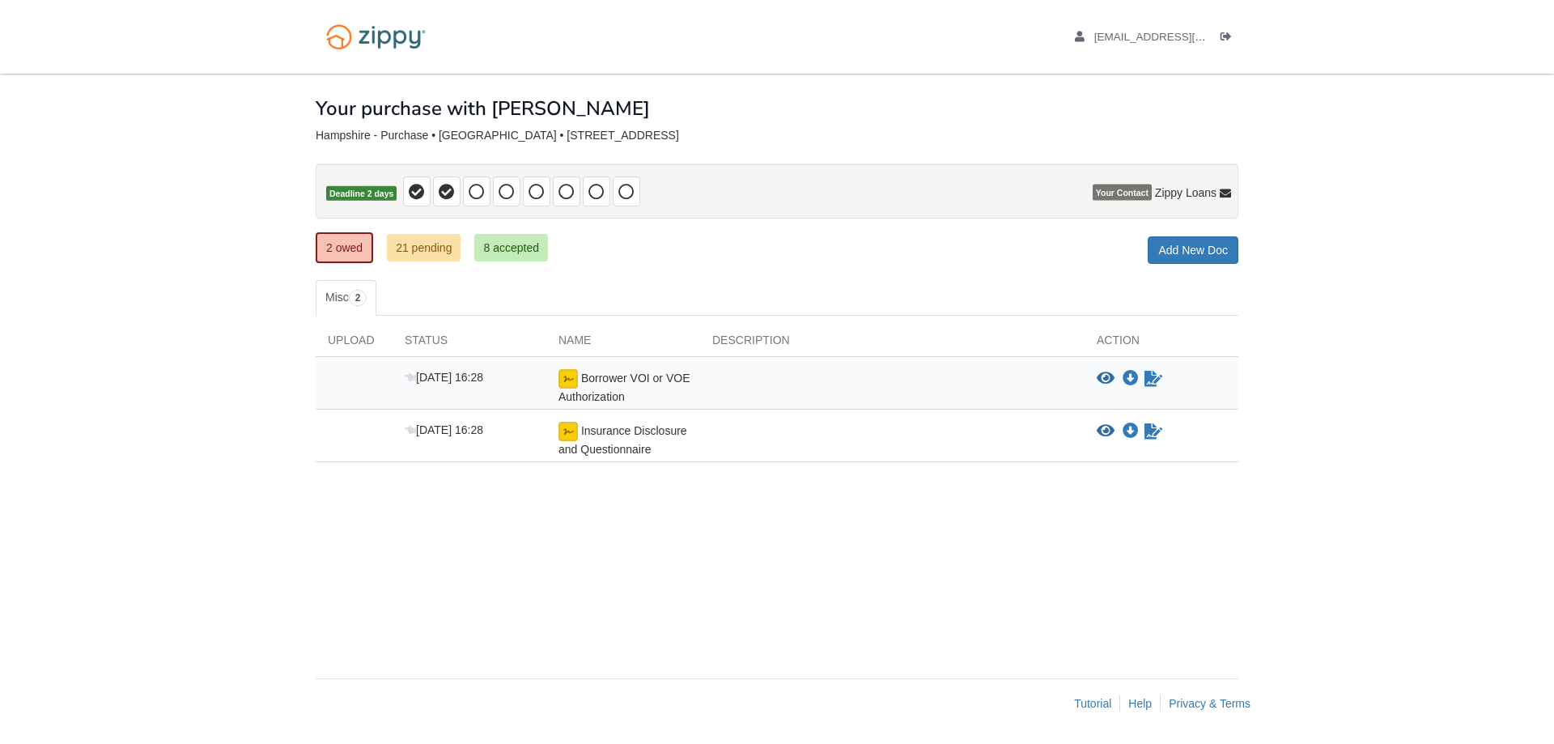
click at [618, 386] on div "Borrower VOI or VOE Authorization" at bounding box center [623, 387] width 154 height 36
click at [1109, 376] on icon "View Borrower VOI or VOE Authorization" at bounding box center [1105, 379] width 18 height 16
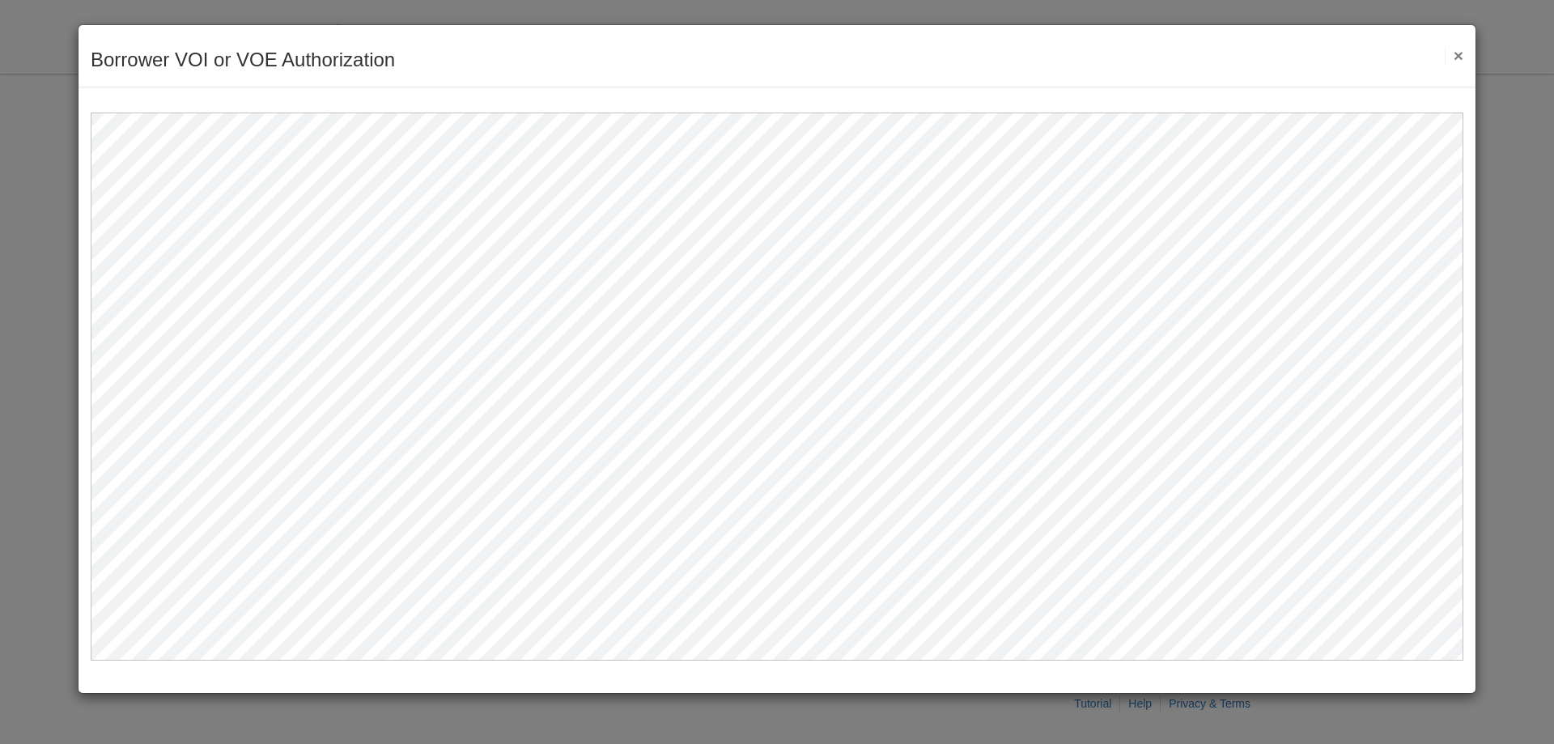
click at [1458, 50] on button "×" at bounding box center [1453, 55] width 19 height 17
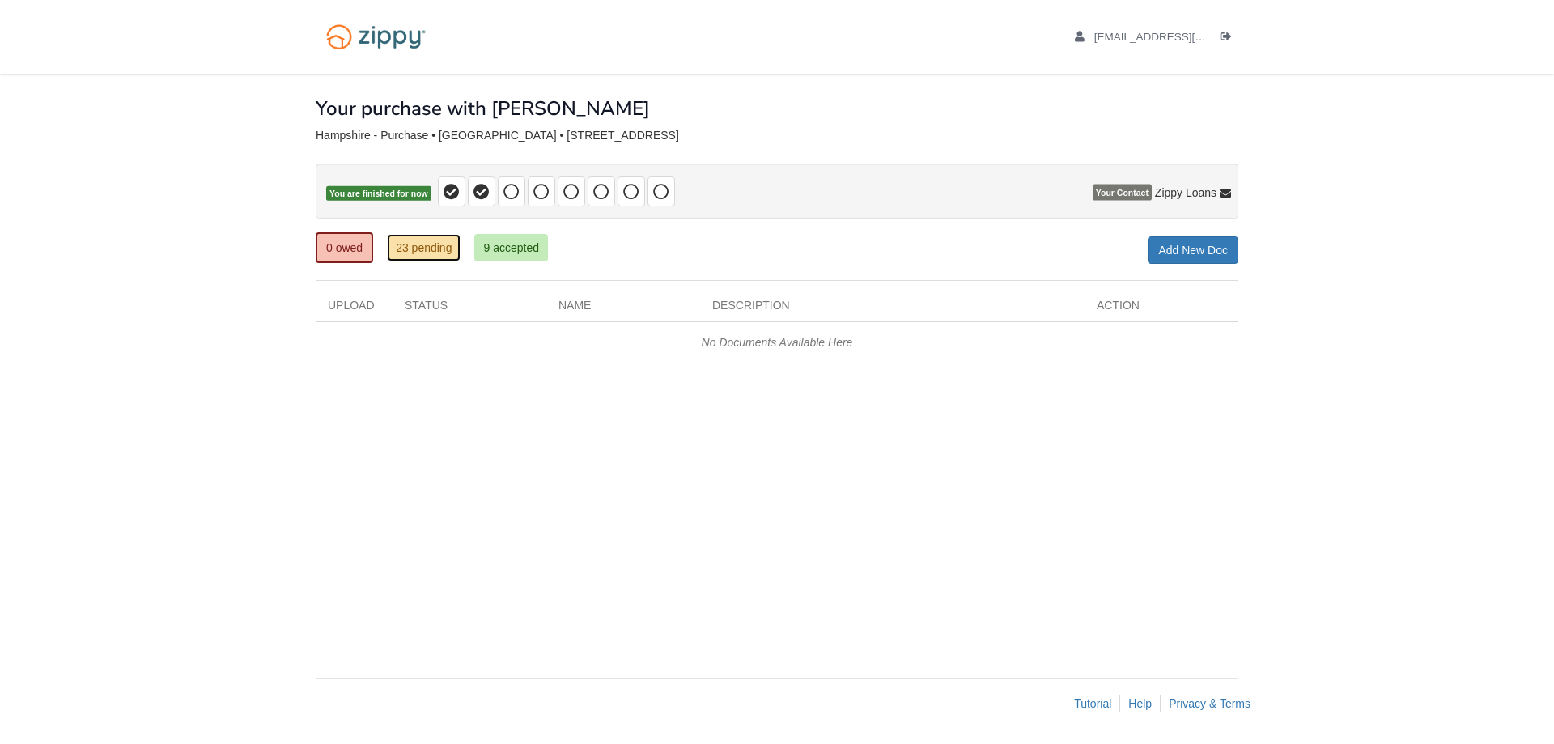
click at [412, 253] on link "23 pending" at bounding box center [424, 248] width 74 height 28
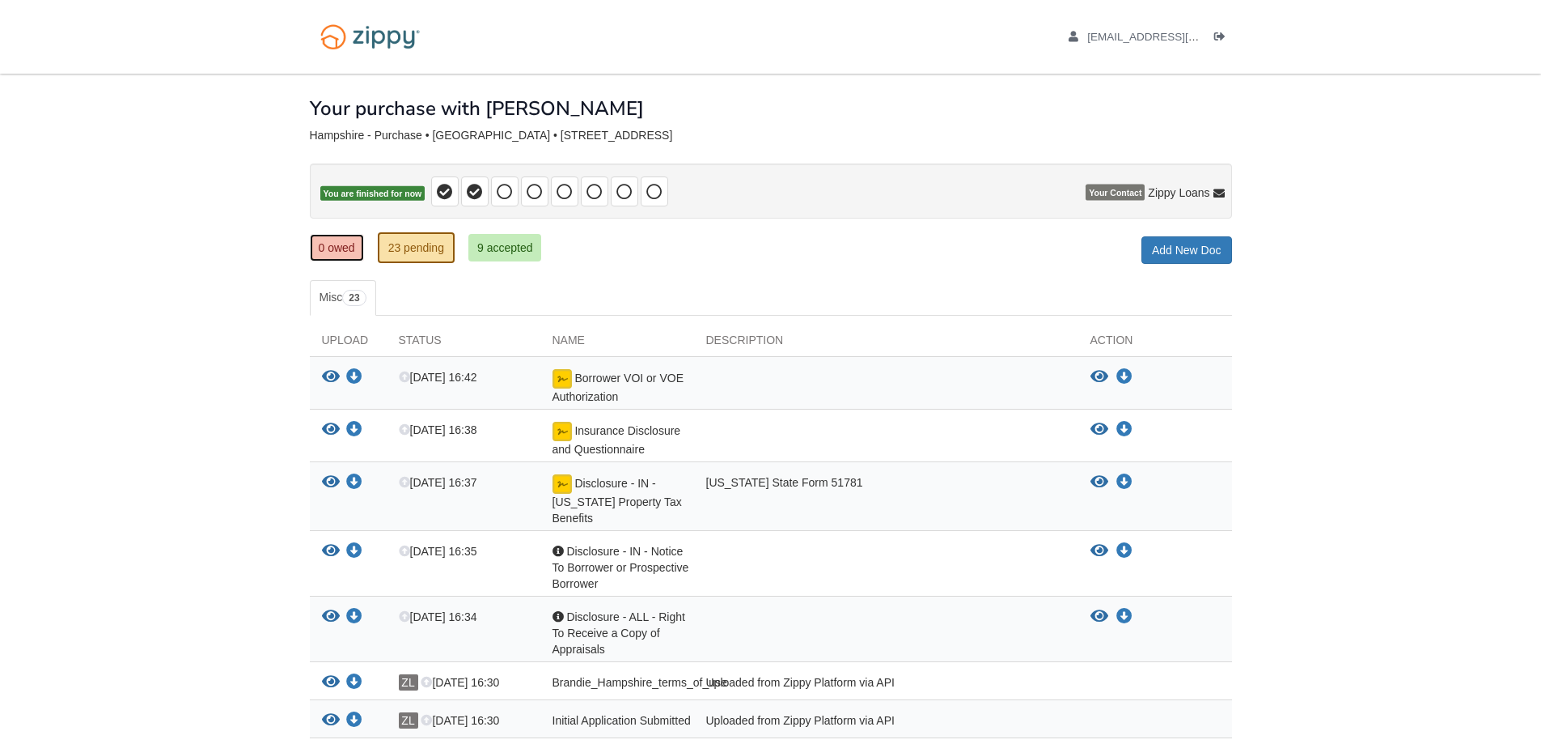
click at [319, 240] on link "0 owed" at bounding box center [337, 248] width 54 height 28
